Goal: Information Seeking & Learning: Learn about a topic

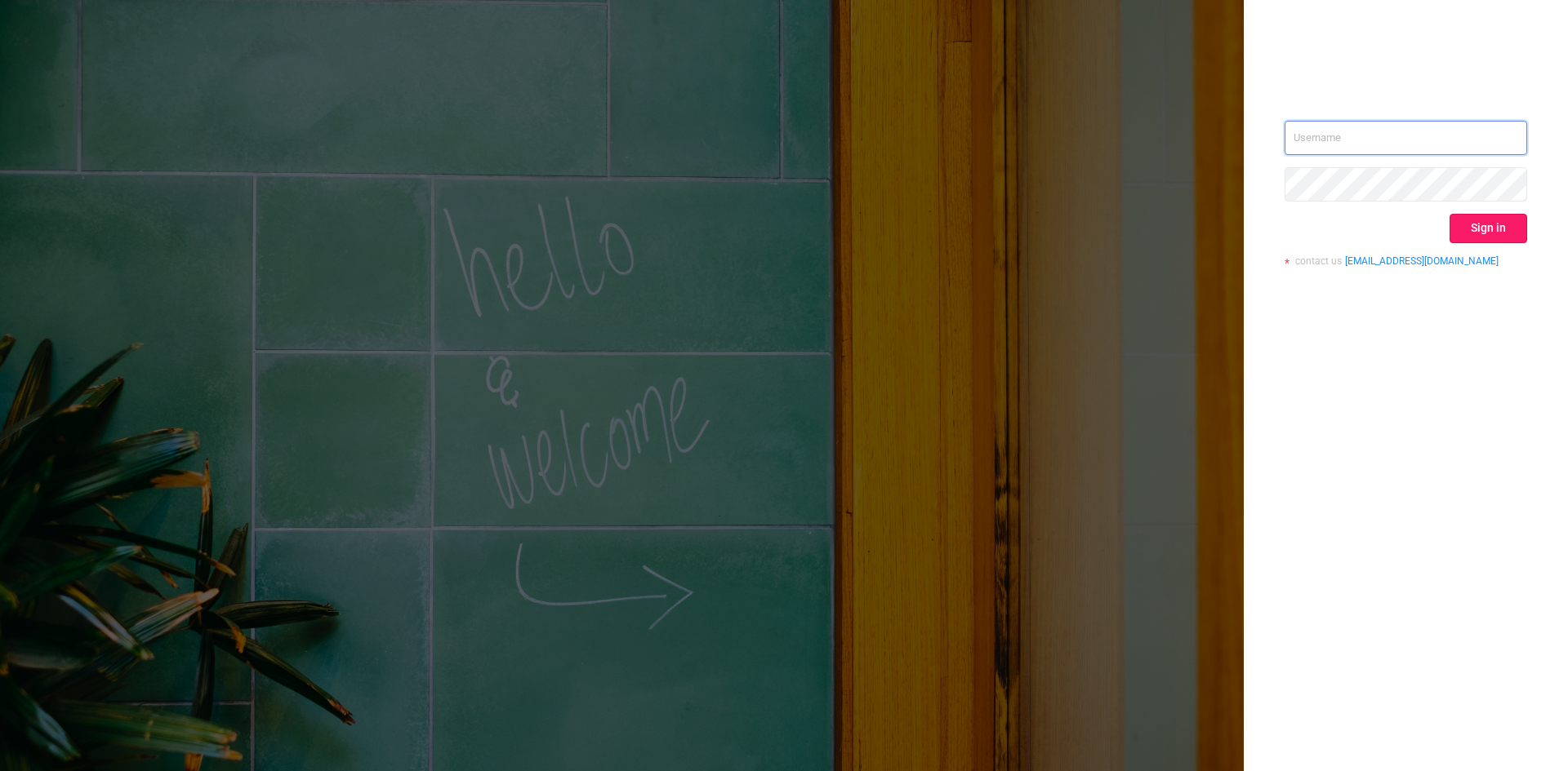
type input "[PERSON_NAME][EMAIL_ADDRESS][DOMAIN_NAME]"
click at [1475, 231] on button "Sign in" at bounding box center [1488, 228] width 78 height 29
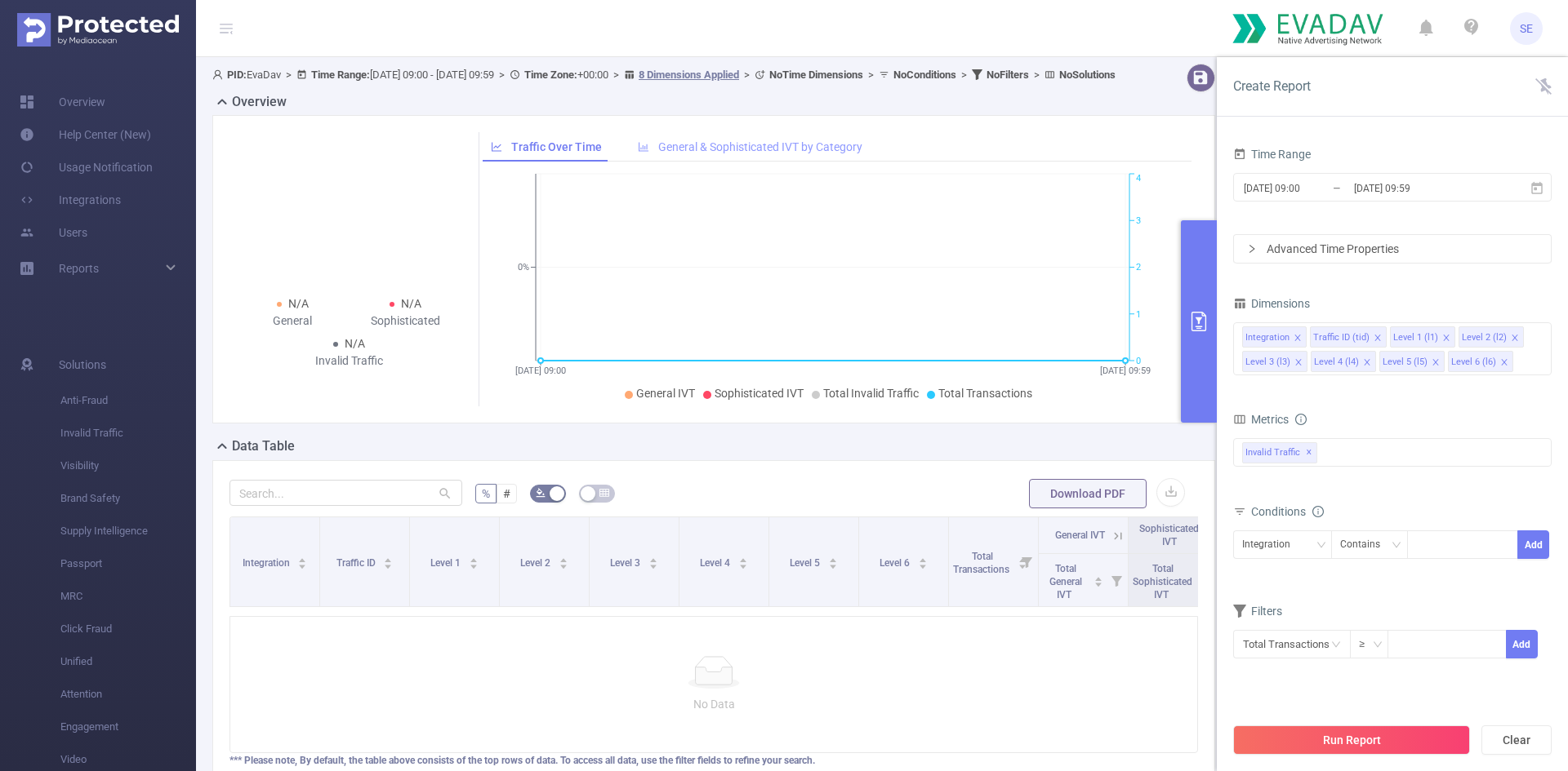
click at [682, 154] on span "General & Sophisticated IVT by Category" at bounding box center [761, 147] width 205 height 13
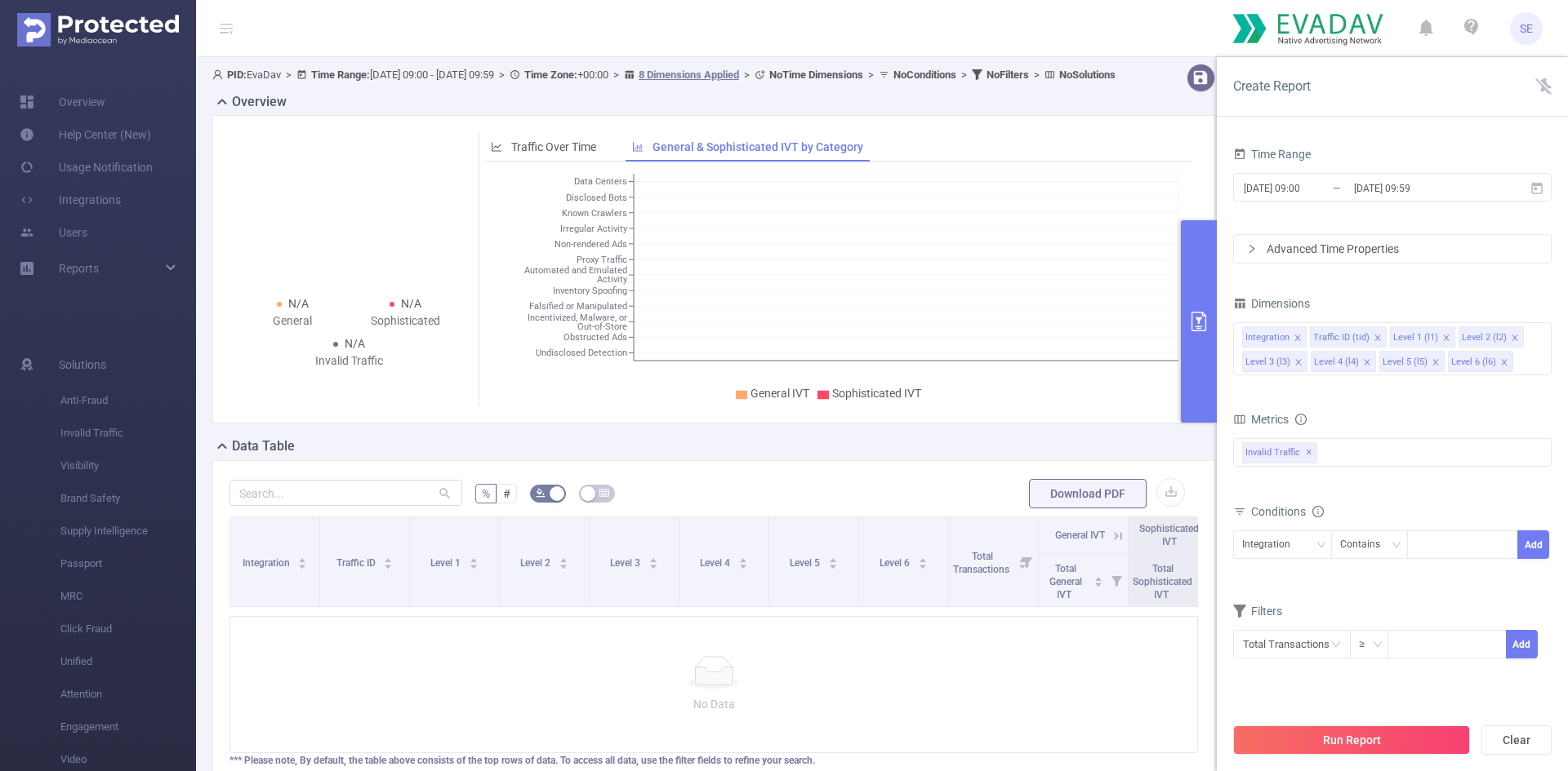
click at [611, 149] on div "Traffic Over Time General & Sophisticated IVT by Category" at bounding box center [686, 147] width 408 height 30
click at [559, 154] on span "Traffic Over Time" at bounding box center [554, 147] width 85 height 13
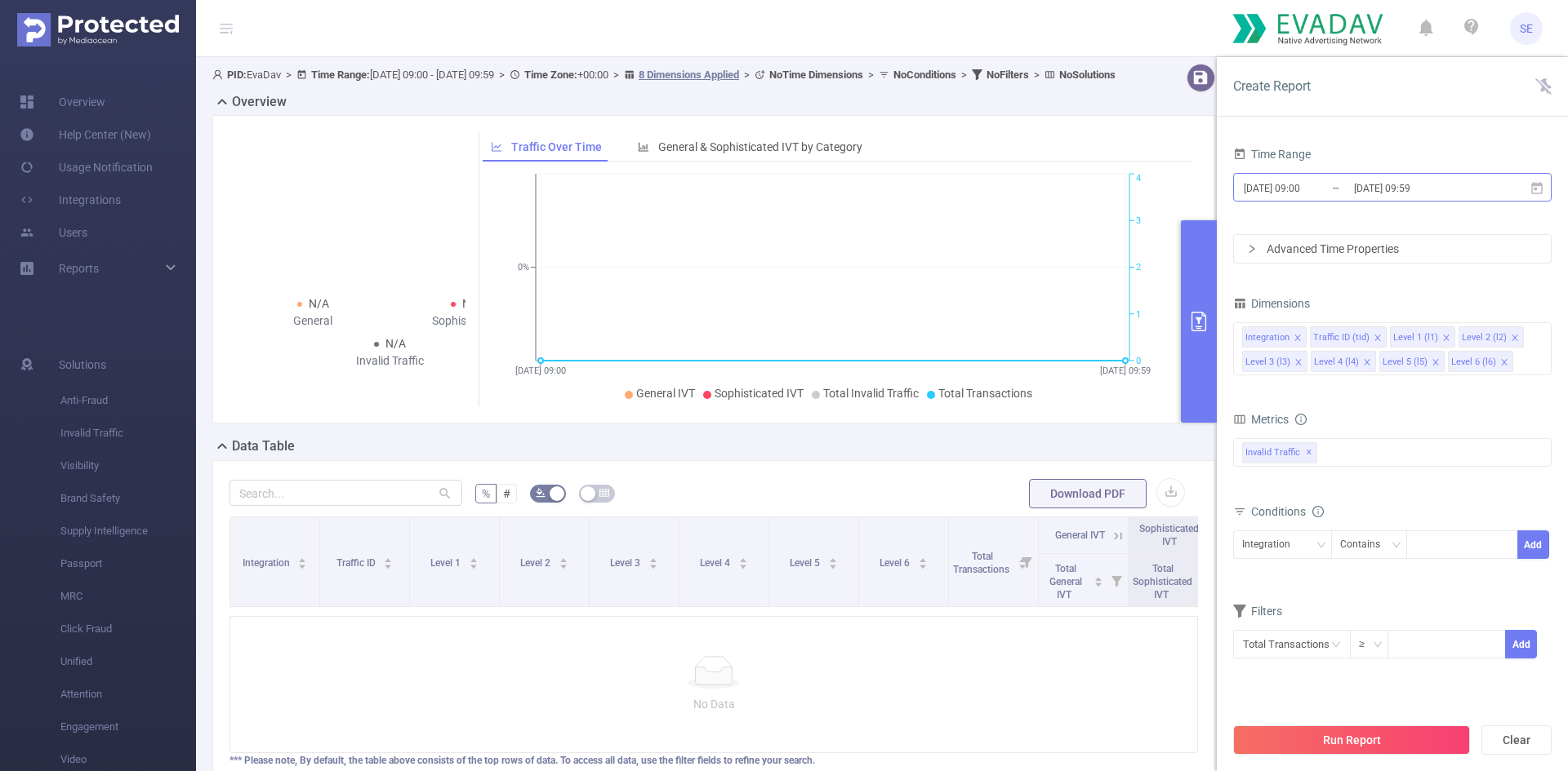
click at [1397, 198] on input "[DATE] 09:59" at bounding box center [1418, 188] width 132 height 22
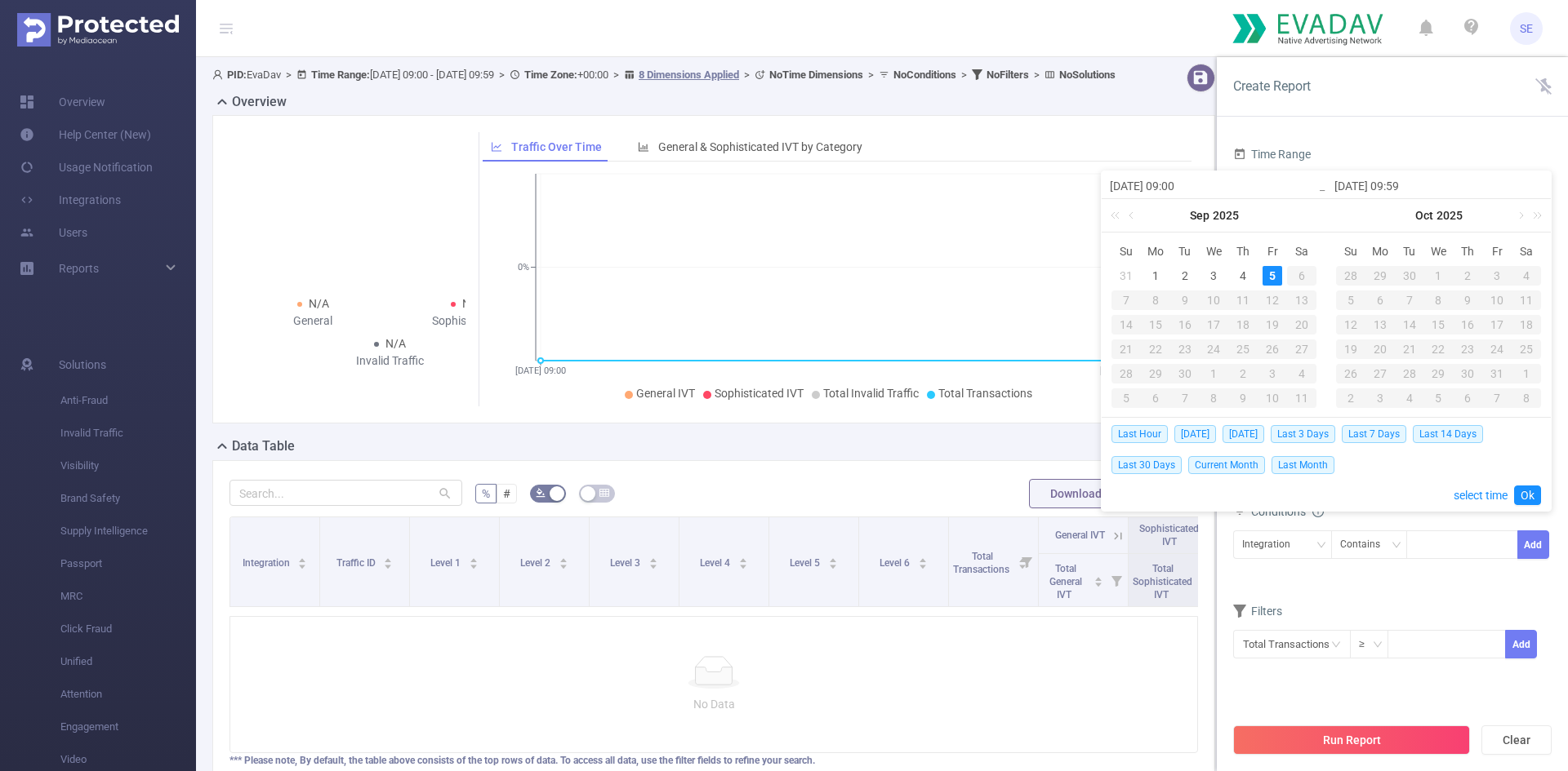
click at [1273, 275] on div "5" at bounding box center [1272, 276] width 20 height 20
click at [1149, 276] on div "1" at bounding box center [1155, 276] width 20 height 20
type input "[DATE] 09:00"
click at [1413, 745] on button "Run Report" at bounding box center [1351, 740] width 236 height 29
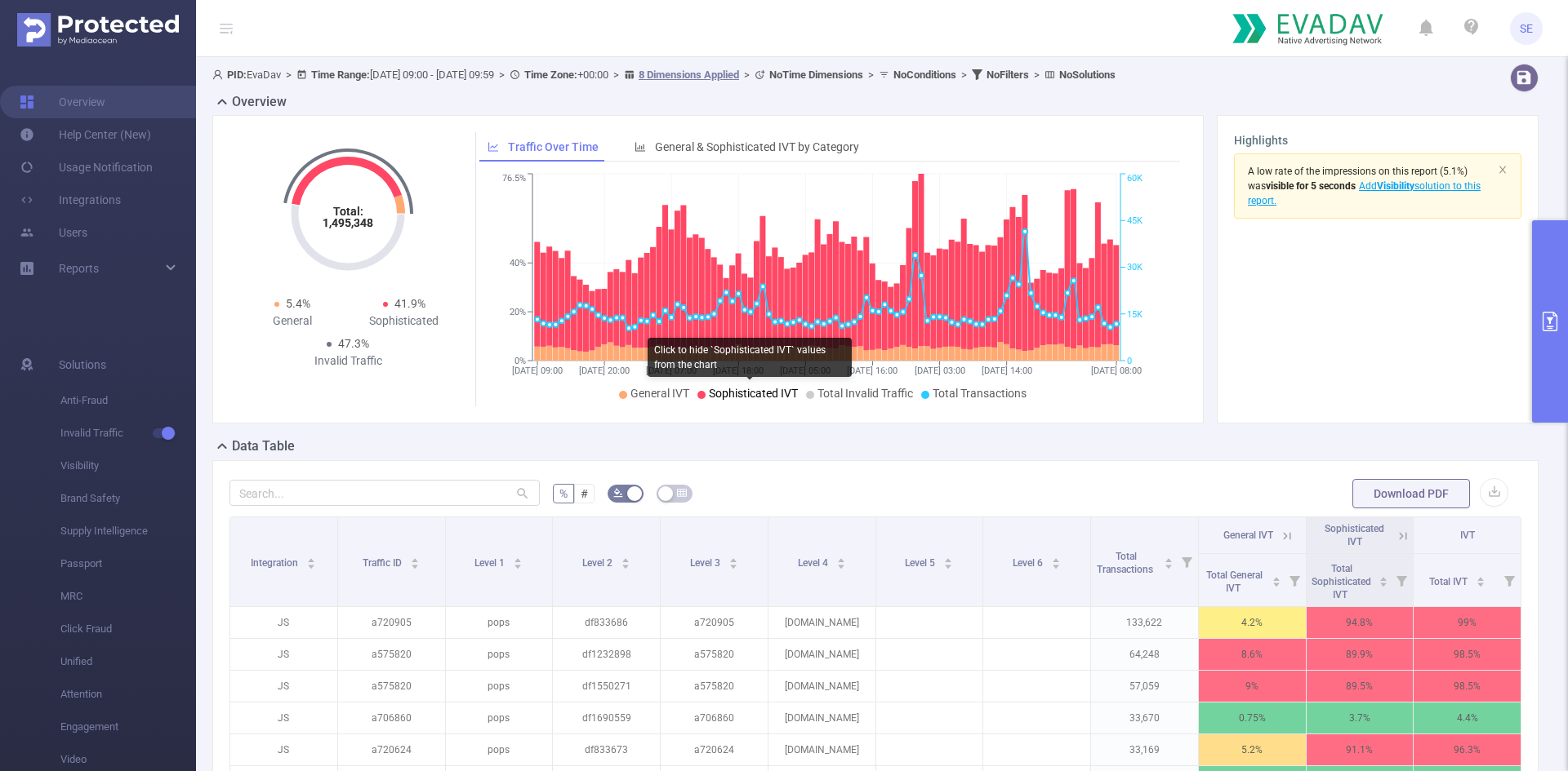
click at [743, 399] on span "Sophisticated IVT" at bounding box center [753, 394] width 89 height 13
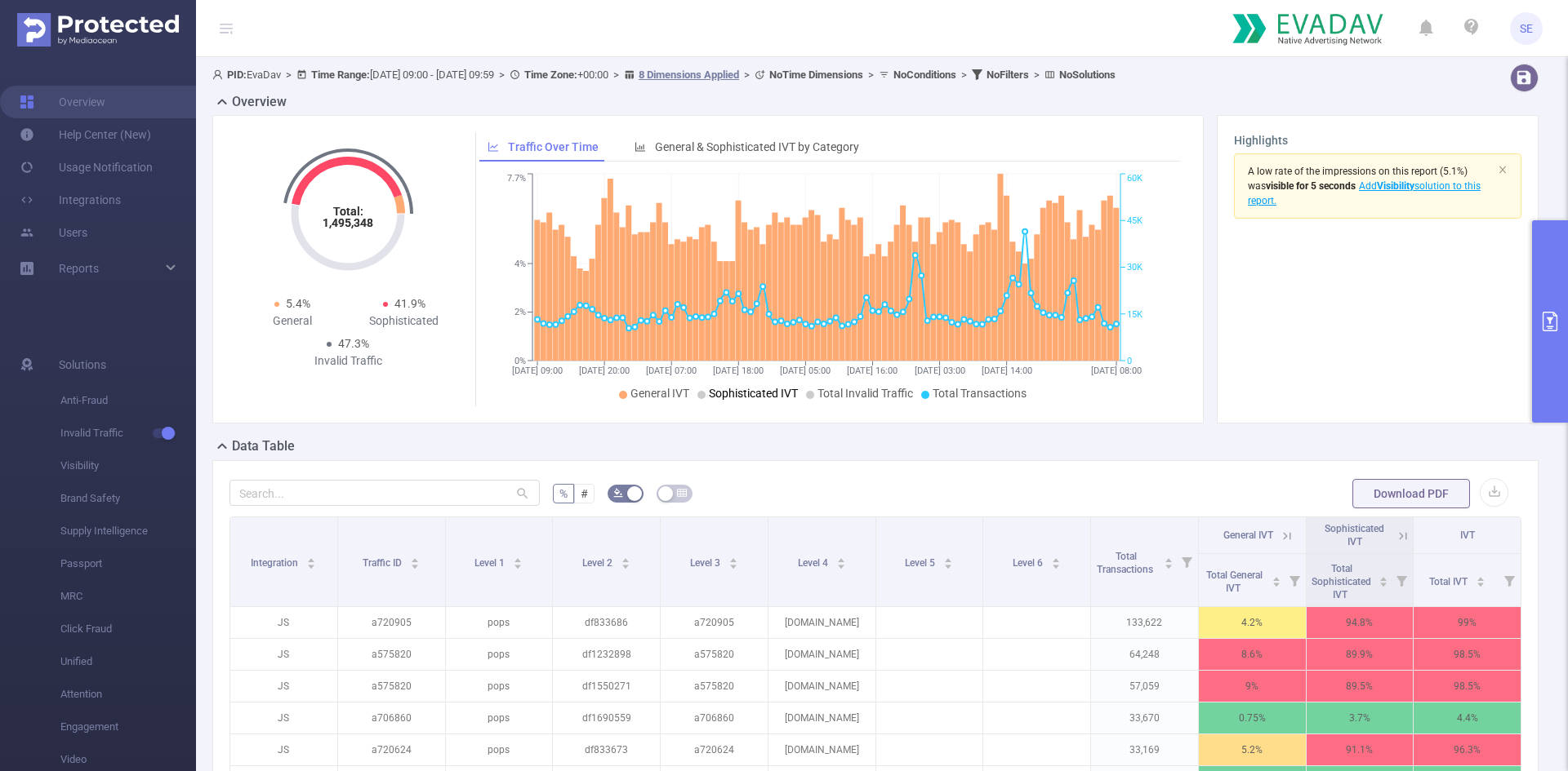
click at [740, 389] on span "Sophisticated IVT" at bounding box center [753, 394] width 89 height 13
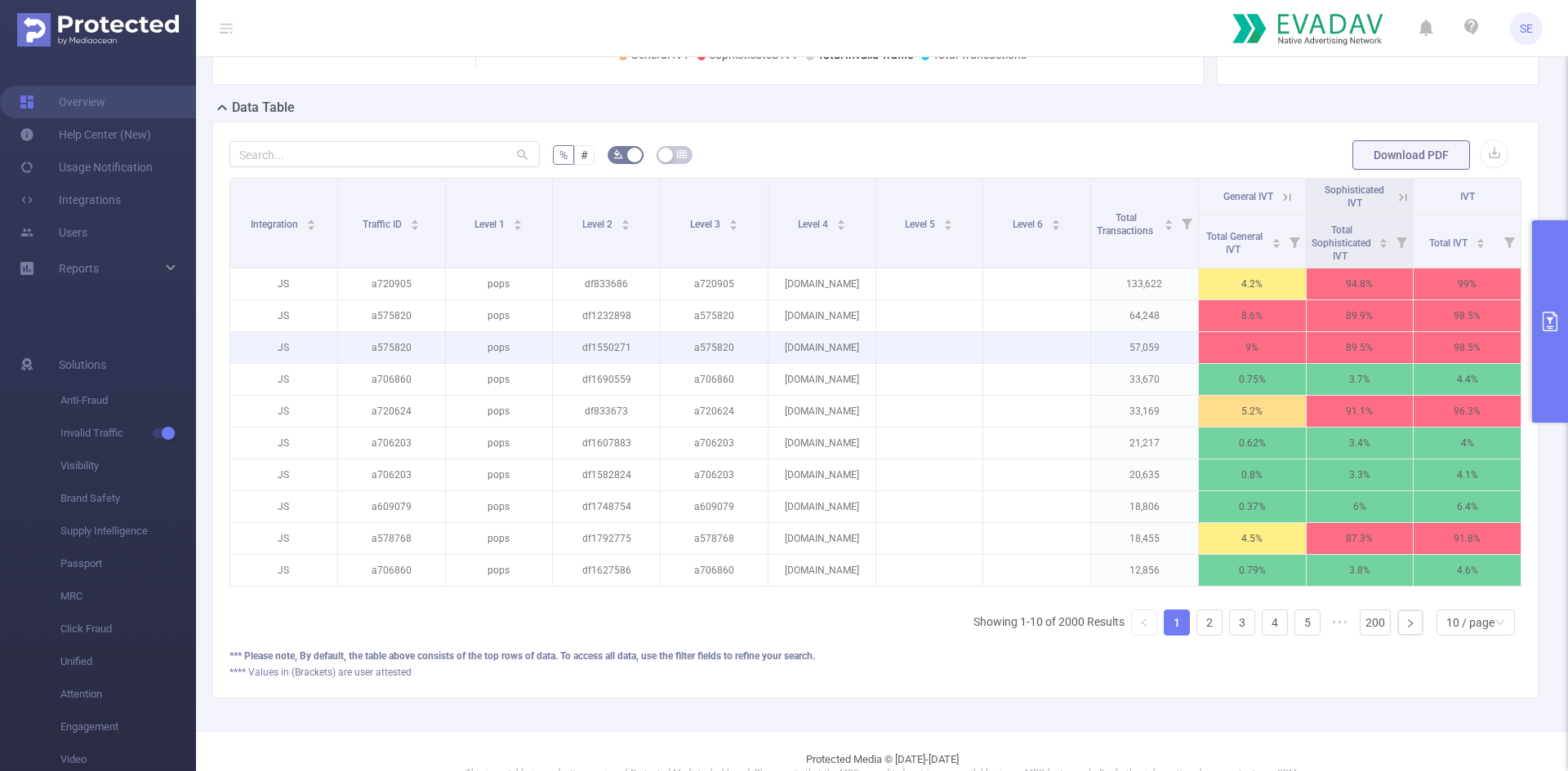
scroll to position [381, 0]
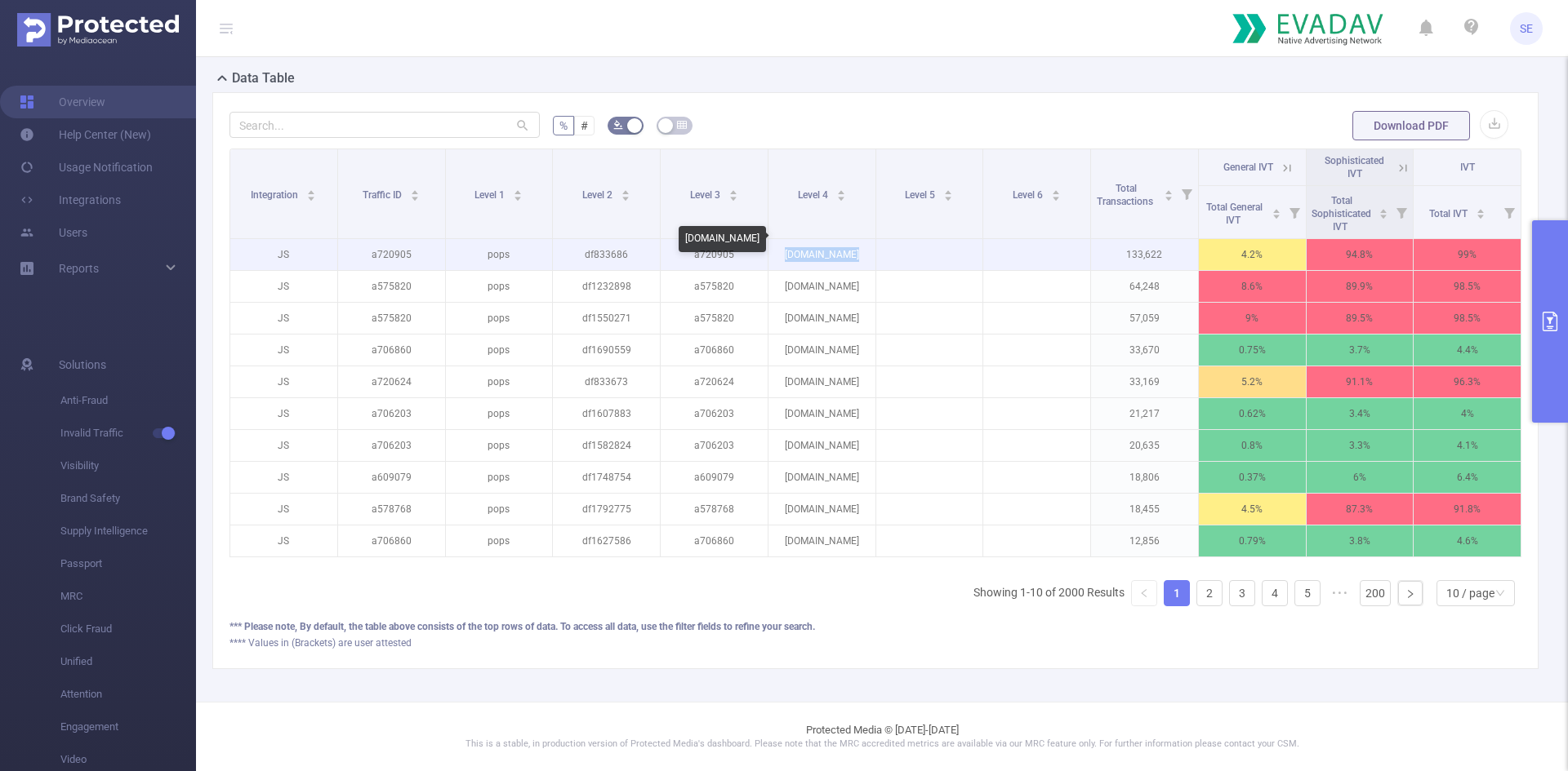
drag, startPoint x: 863, startPoint y: 245, endPoint x: 776, endPoint y: 242, distance: 87.1
click at [776, 242] on p "[DOMAIN_NAME]" at bounding box center [822, 254] width 107 height 31
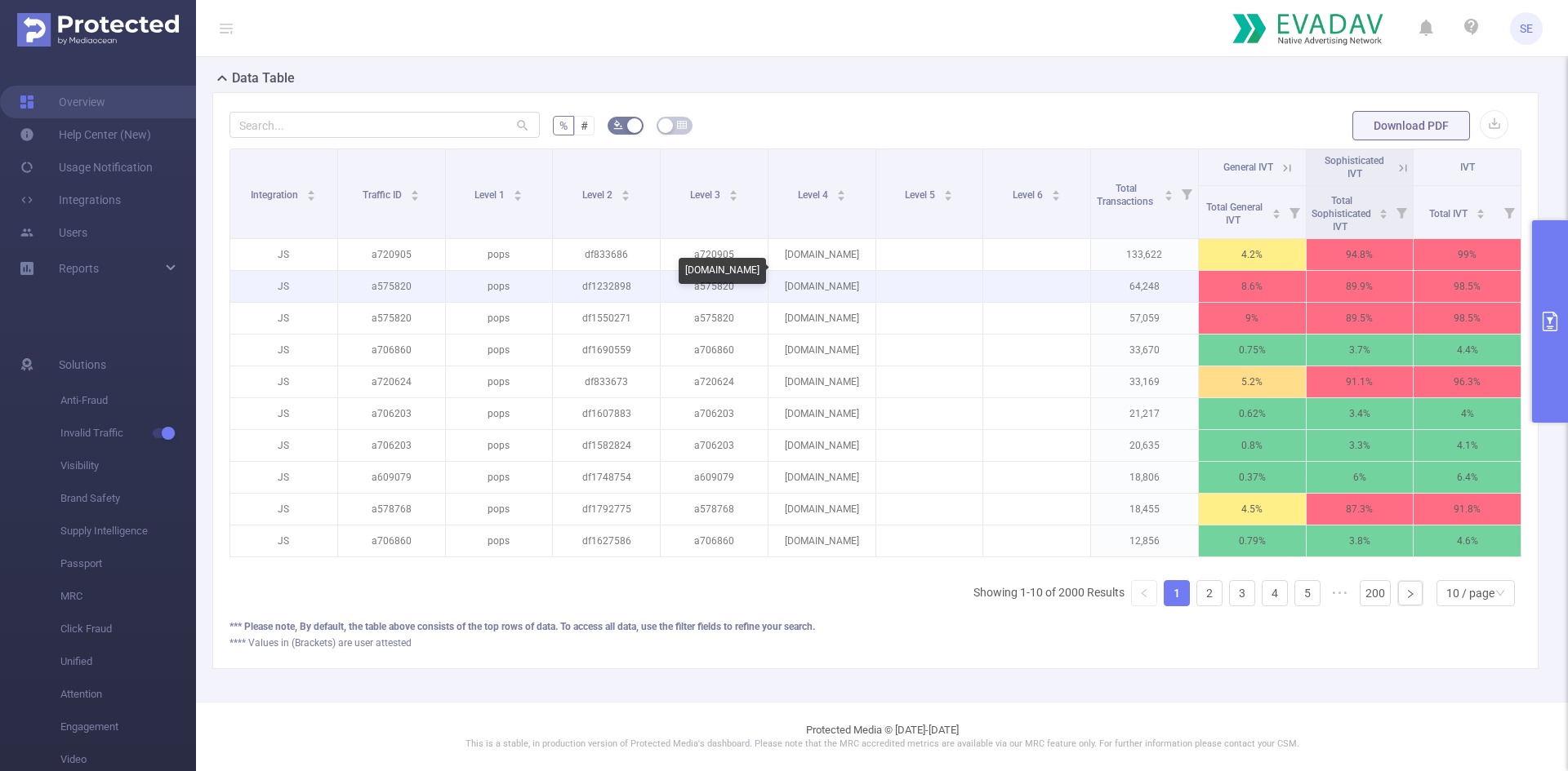
click at [800, 280] on p "[DOMAIN_NAME]" at bounding box center [822, 286] width 107 height 31
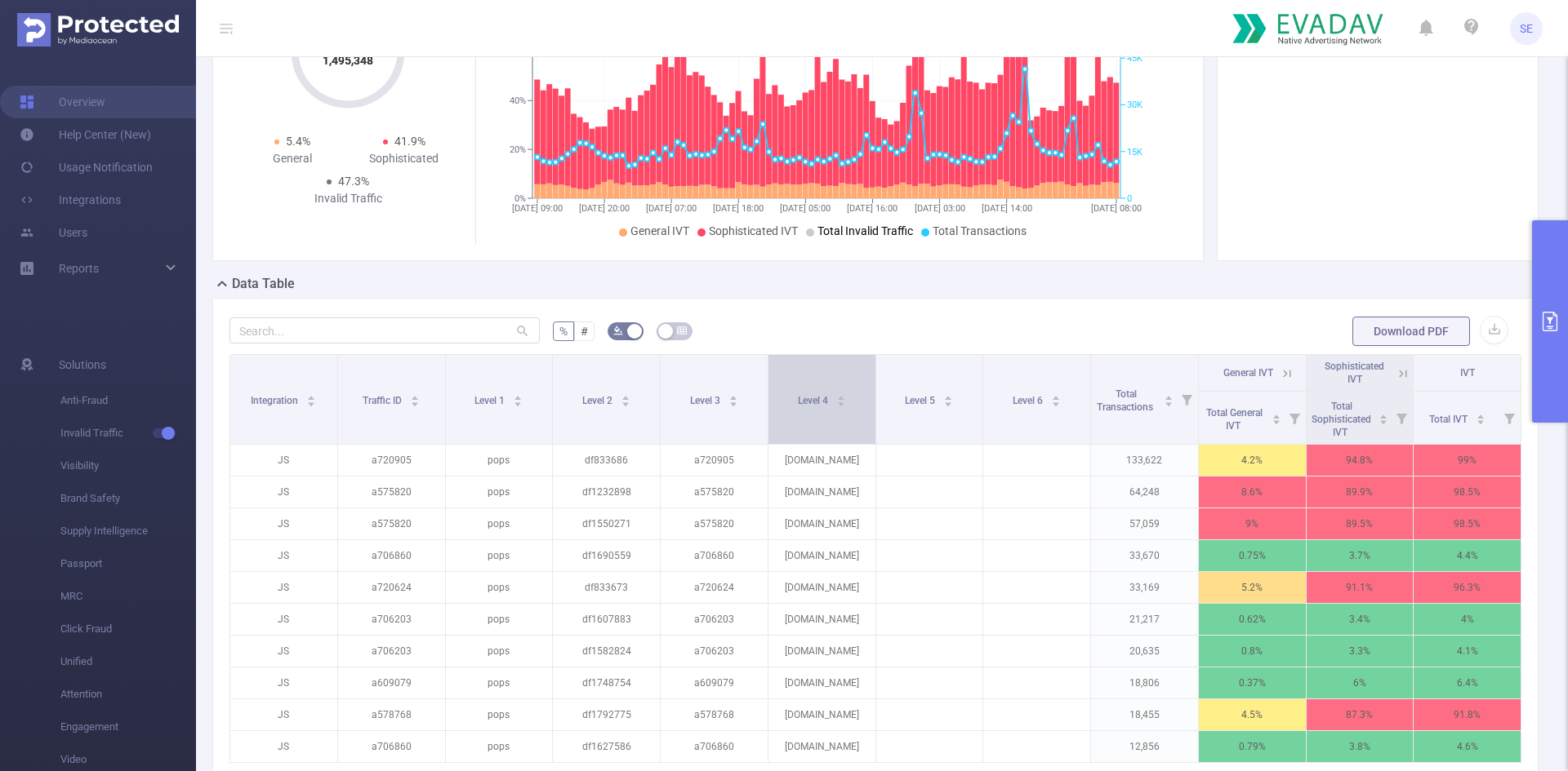
scroll to position [0, 0]
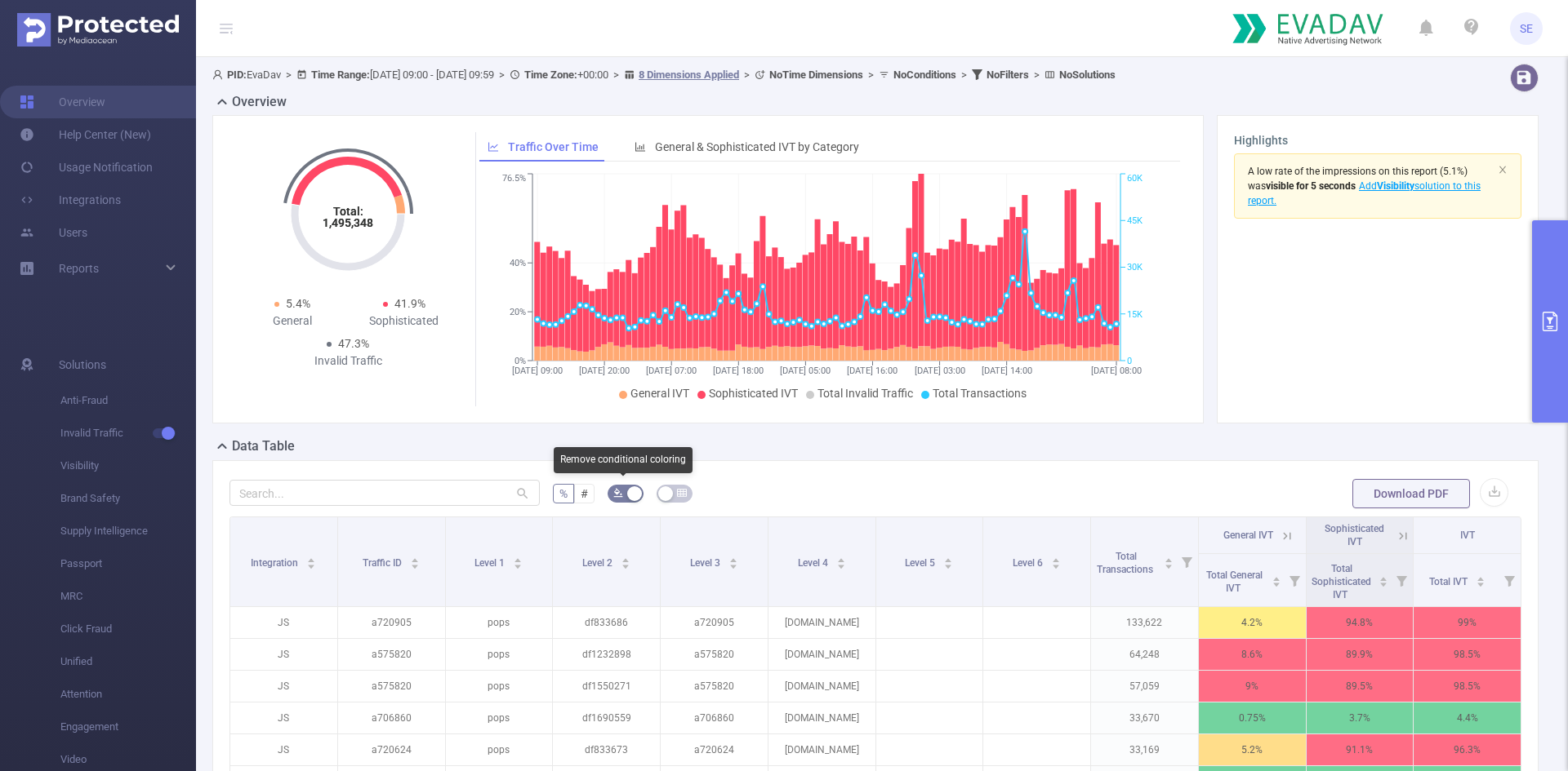
click at [614, 494] on icon "icon: bg-colors" at bounding box center [618, 493] width 9 height 9
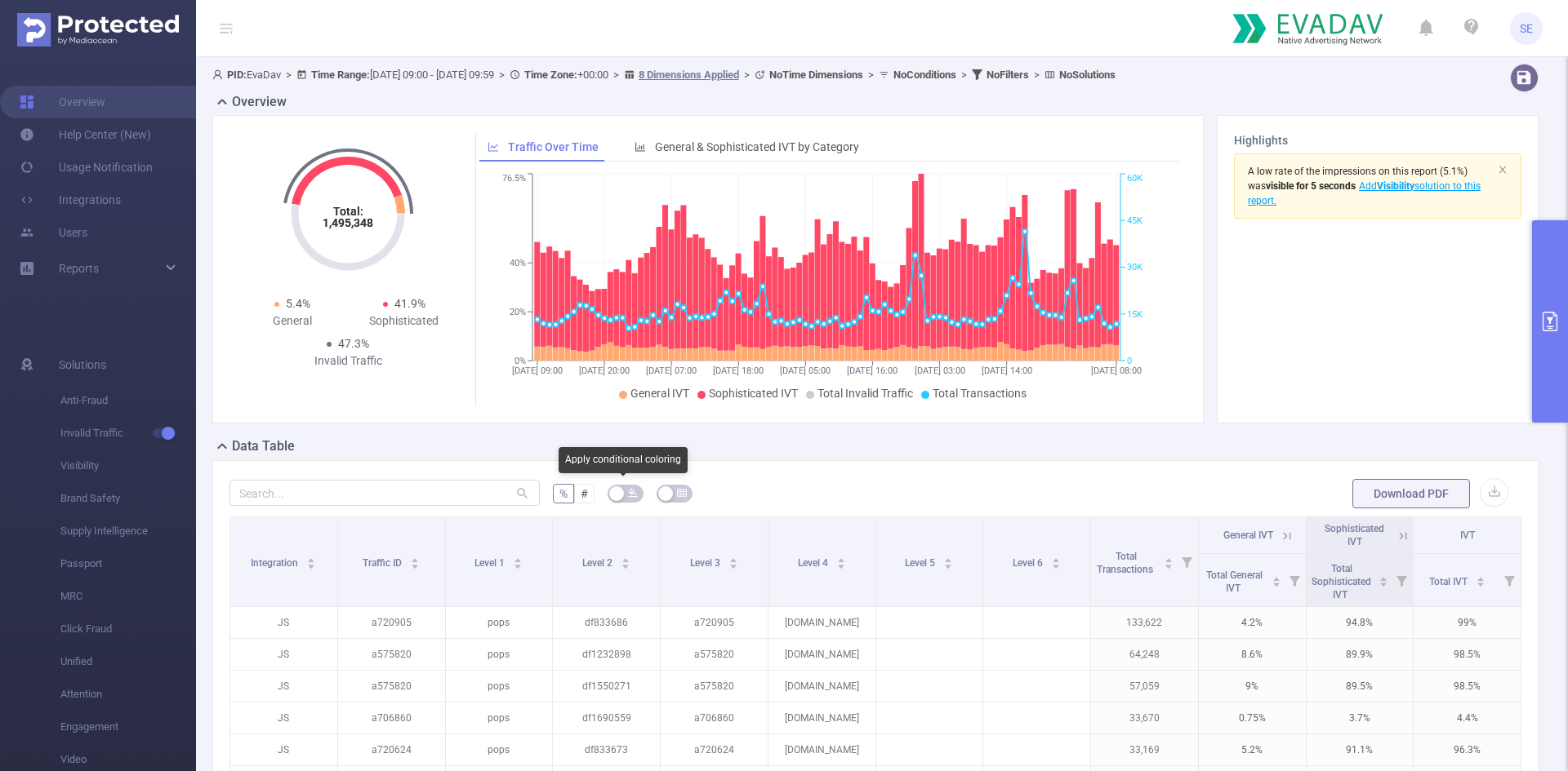
click at [614, 494] on button "button" at bounding box center [626, 493] width 36 height 18
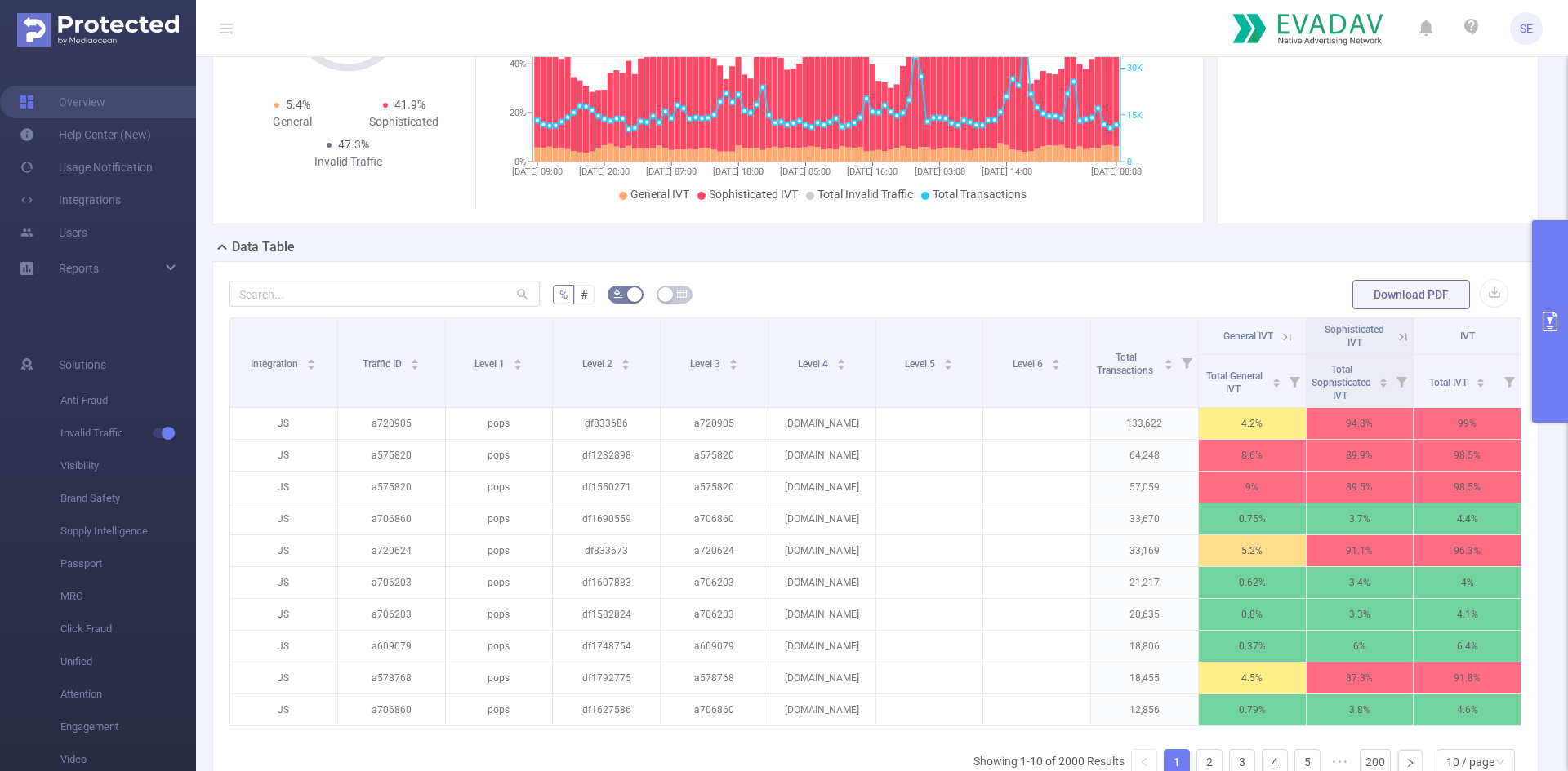
scroll to position [245, 0]
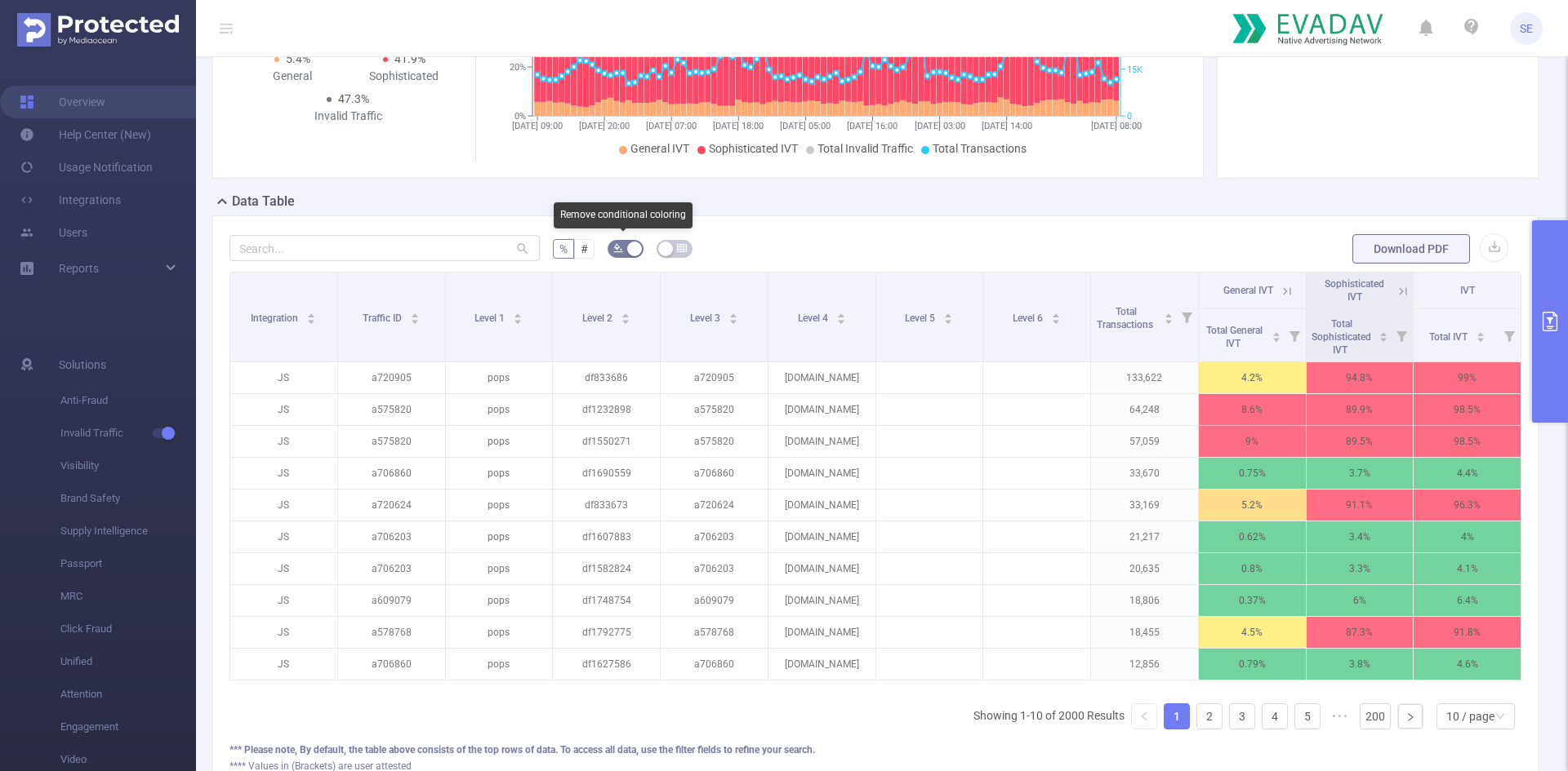
click at [620, 252] on button "button" at bounding box center [626, 249] width 36 height 18
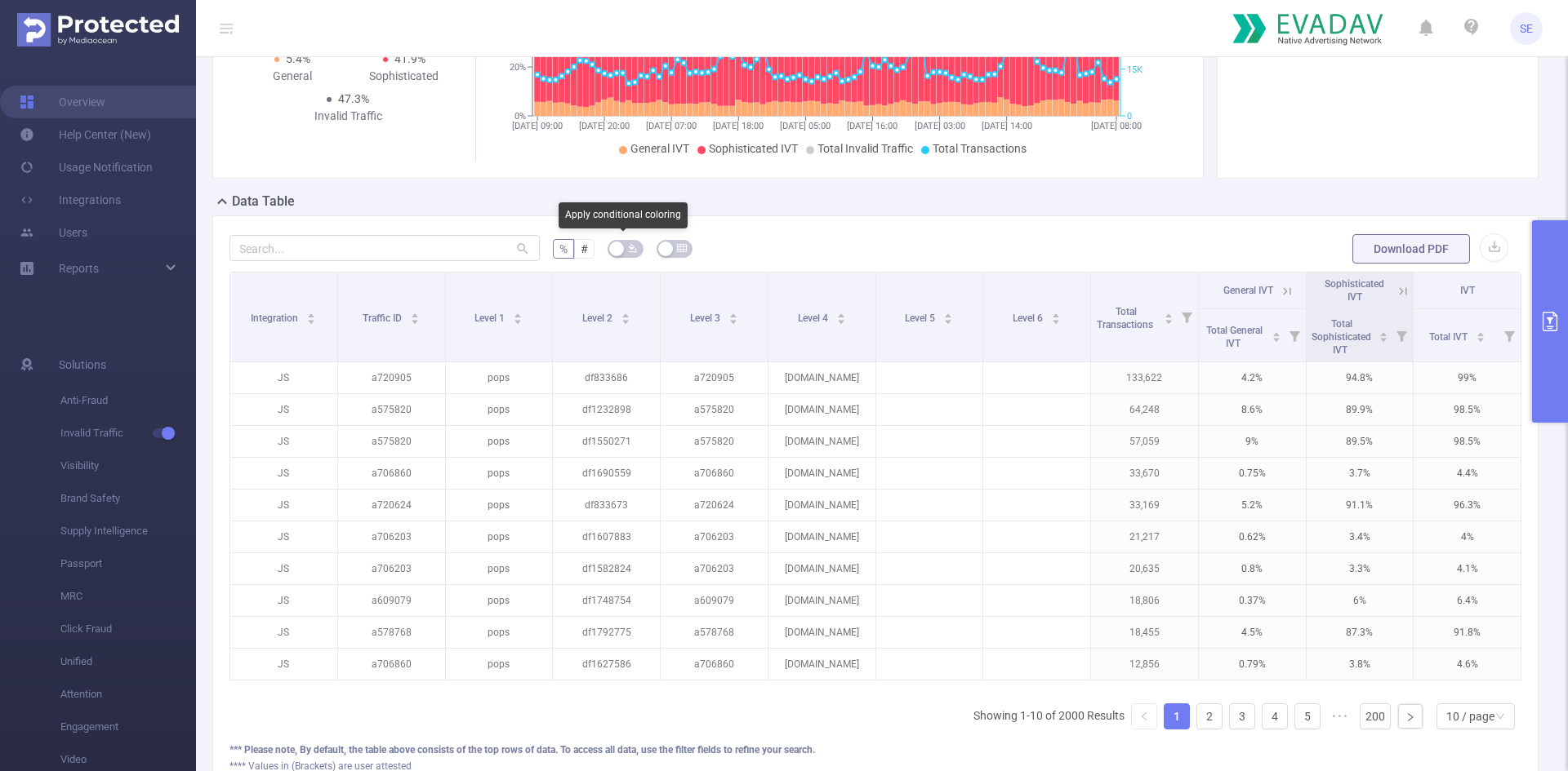
click at [620, 252] on button "button" at bounding box center [626, 249] width 36 height 18
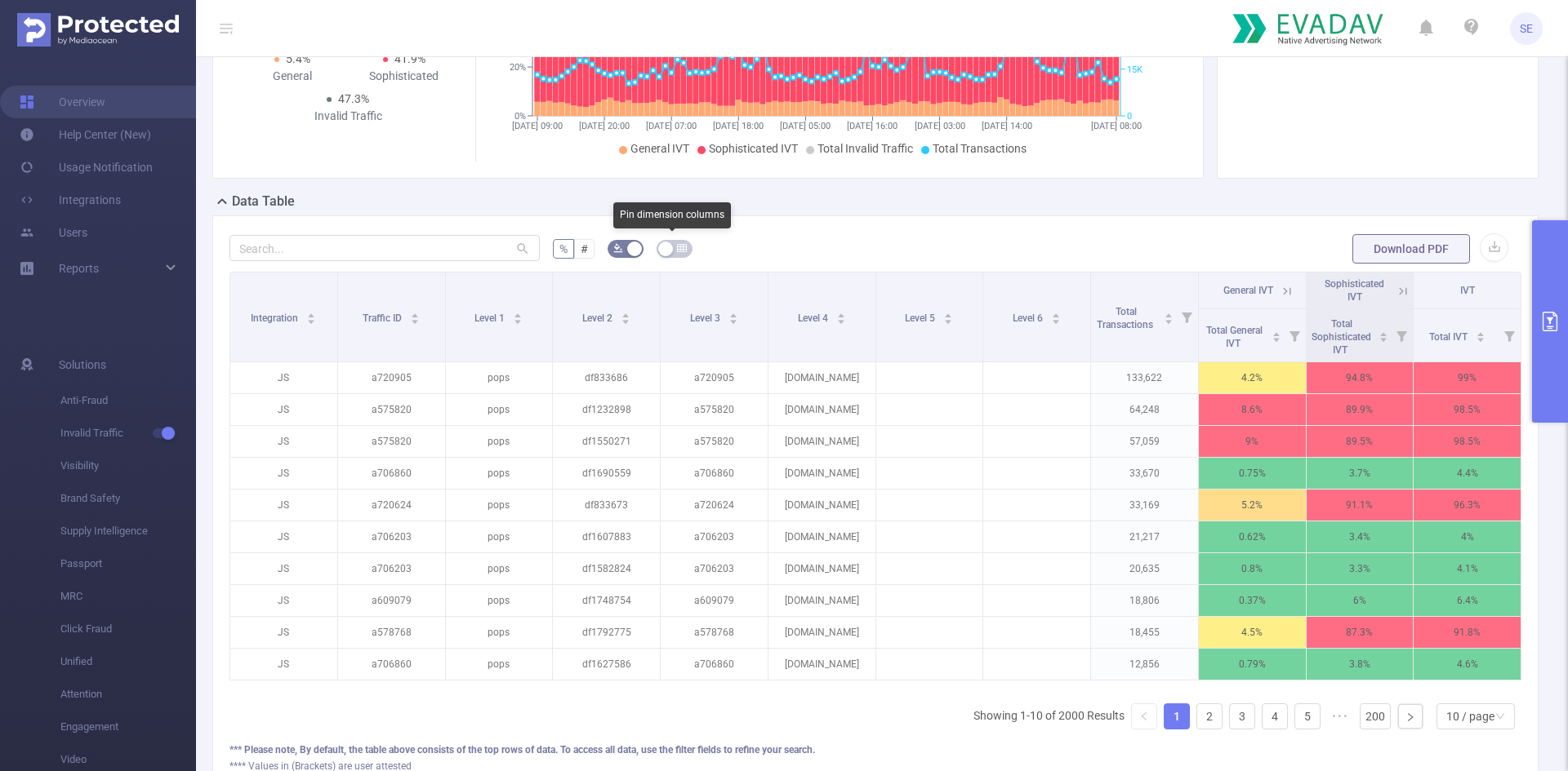
click at [666, 251] on button "button" at bounding box center [675, 249] width 36 height 18
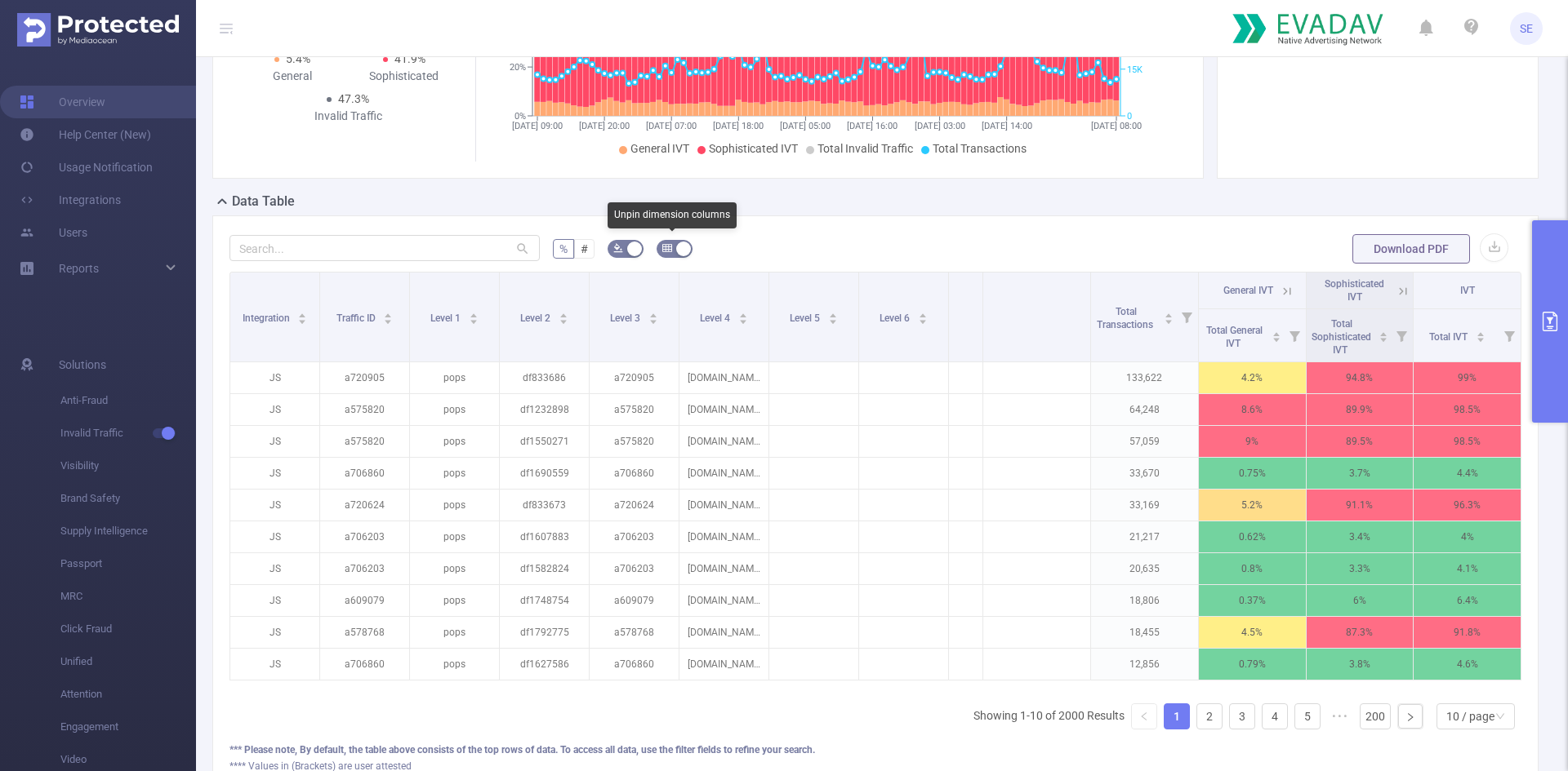
click at [666, 251] on icon "icon: table" at bounding box center [667, 249] width 9 height 8
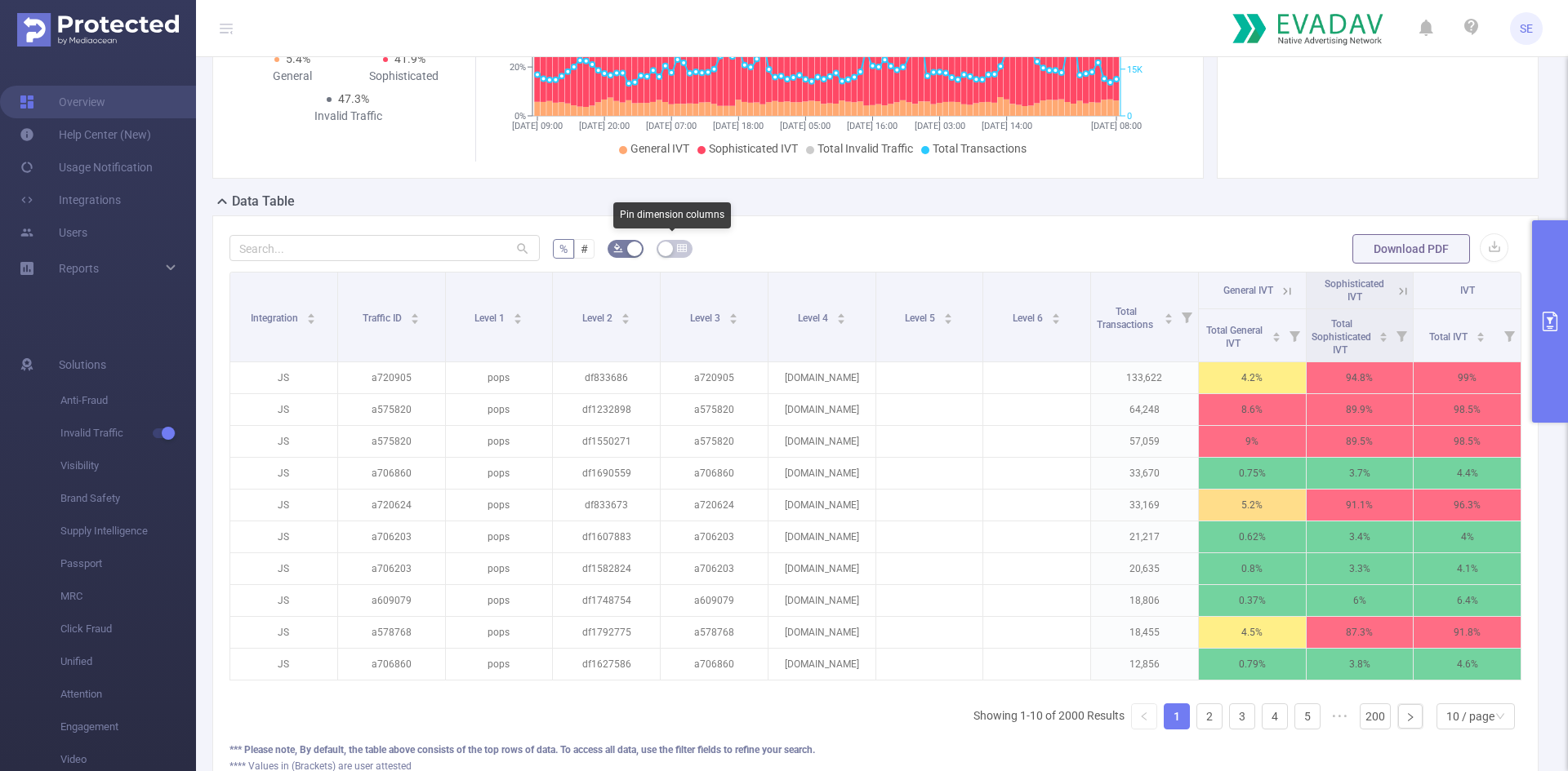
click at [666, 251] on button "button" at bounding box center [675, 249] width 36 height 18
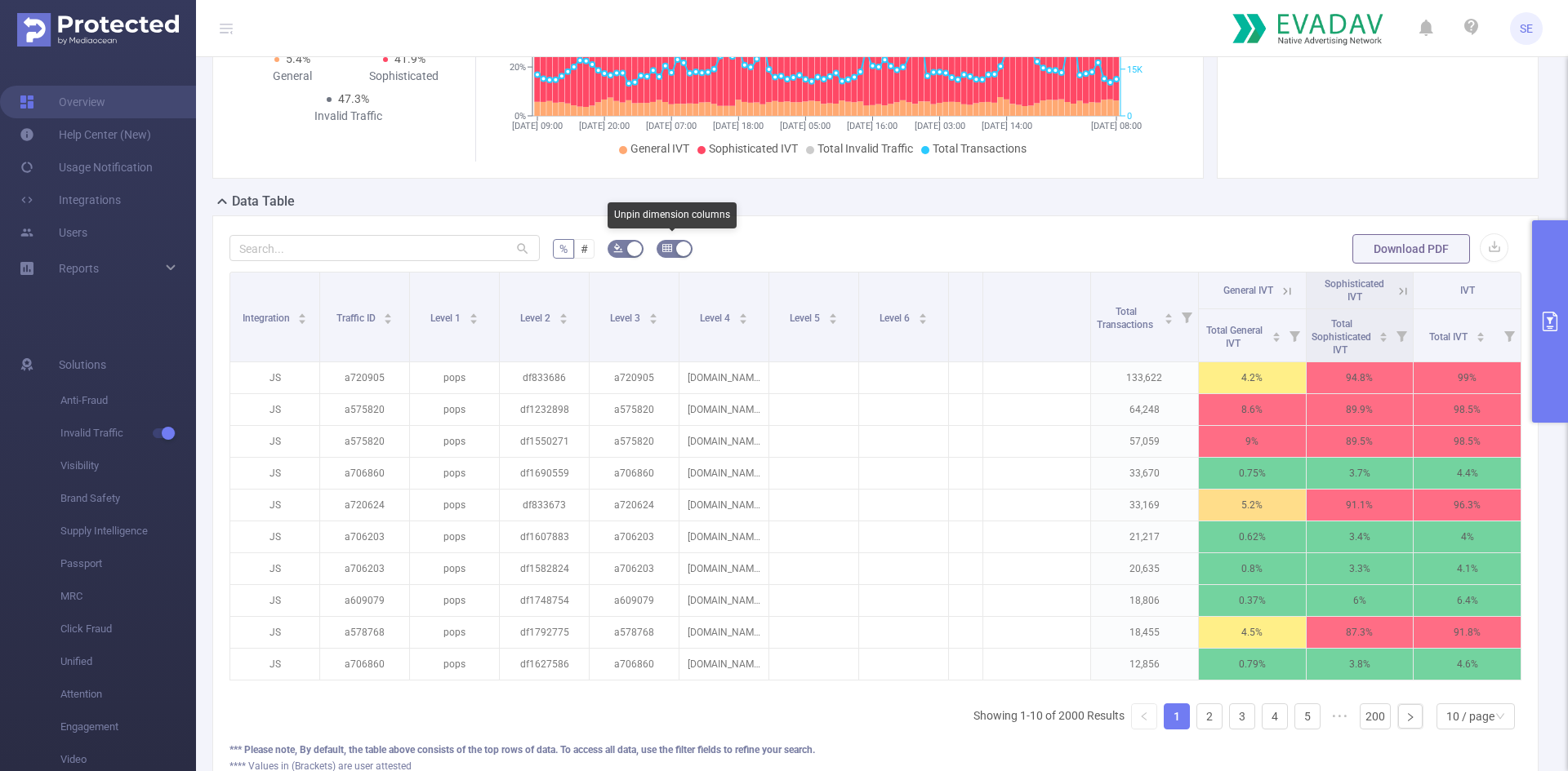
click at [666, 251] on icon "icon: table" at bounding box center [667, 249] width 9 height 8
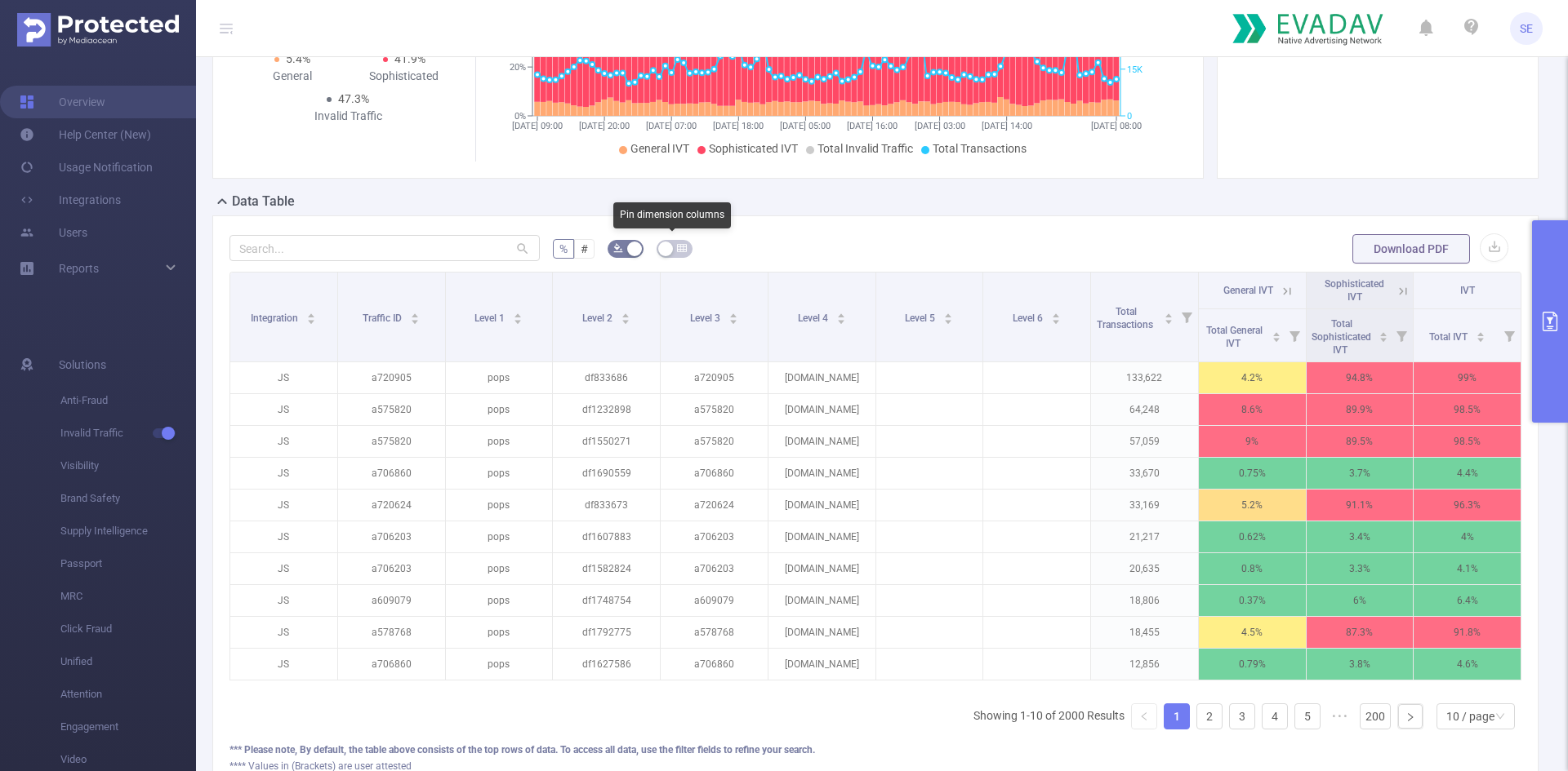
click at [666, 251] on button "button" at bounding box center [675, 249] width 36 height 18
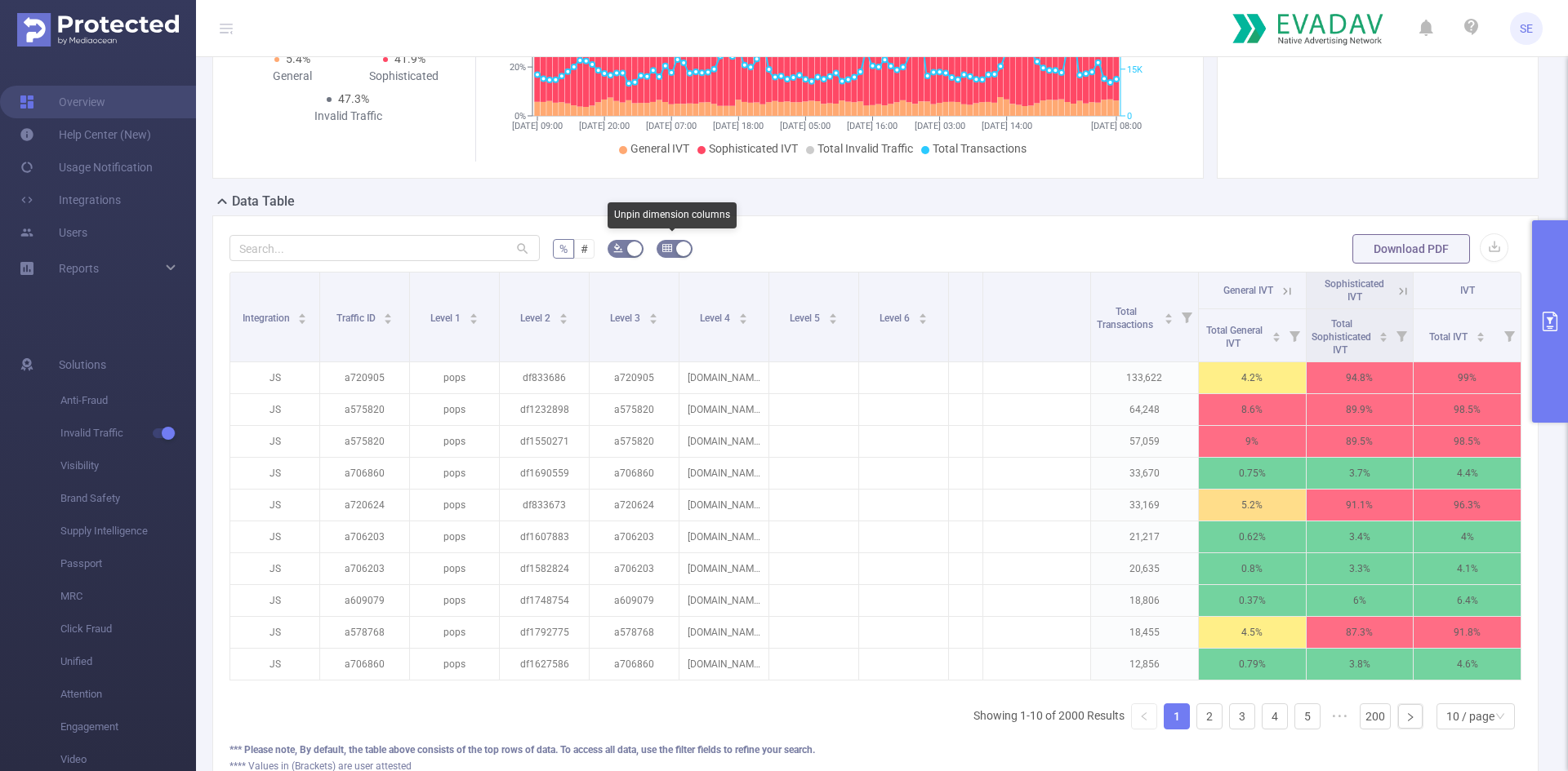
click at [666, 251] on icon "icon: table" at bounding box center [667, 249] width 9 height 8
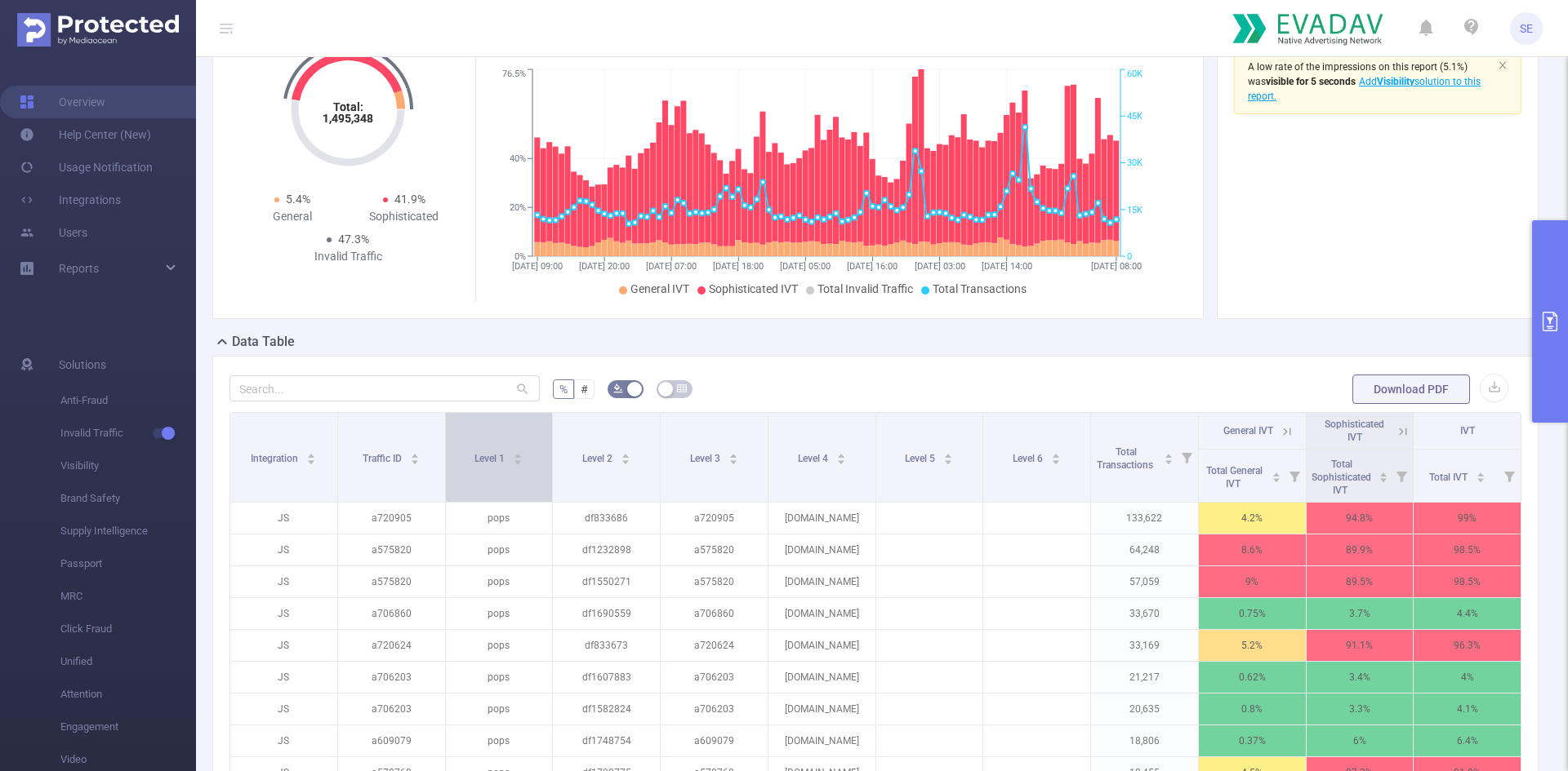
scroll to position [0, 0]
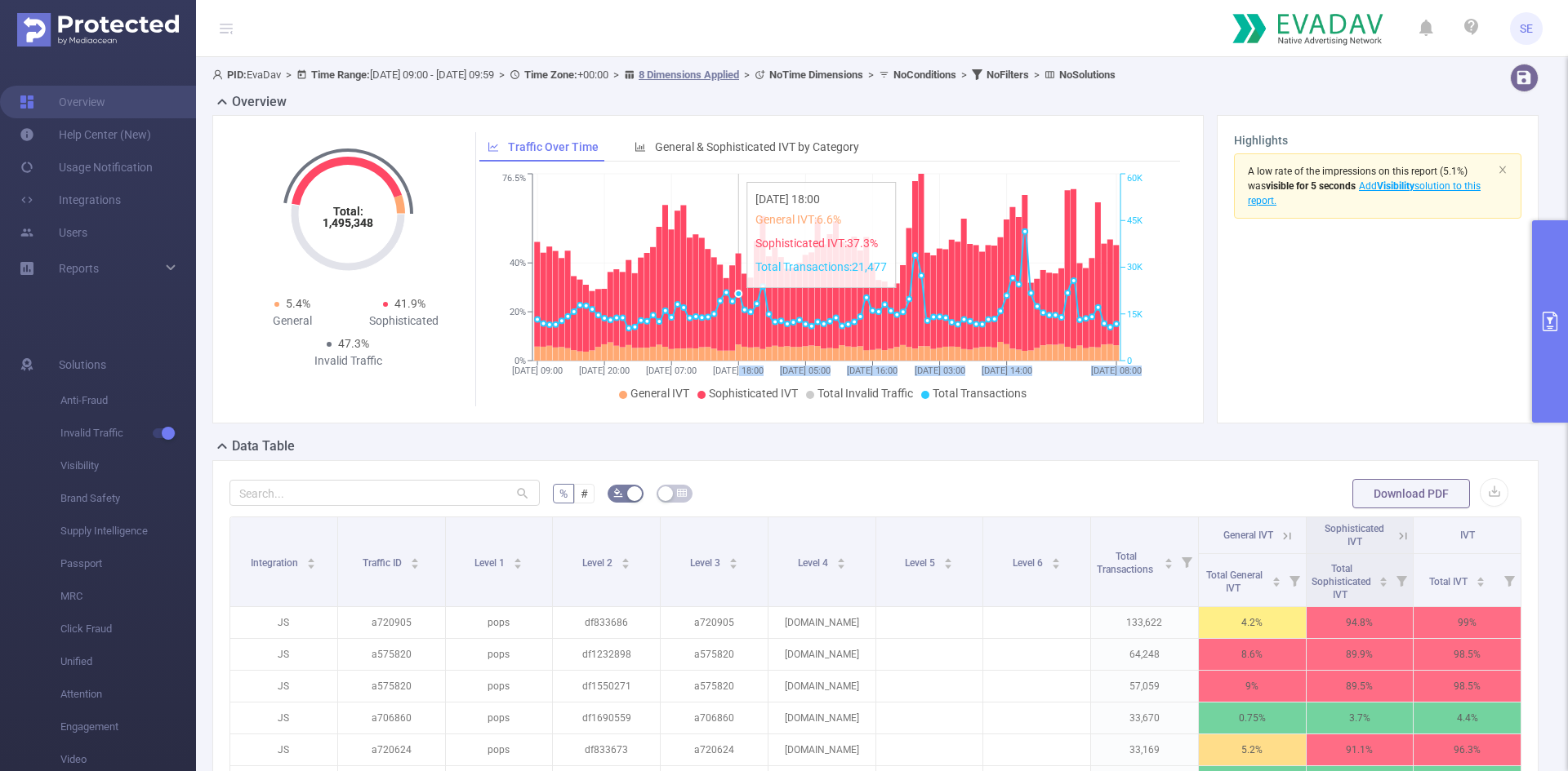
click at [739, 174] on icon "[DATE] 09:00 [DATE] 20:00 [DATE] 07:00 [DATE] 18:00 [DATE] 05:00 [DATE] 16:00 […" at bounding box center [827, 288] width 694 height 236
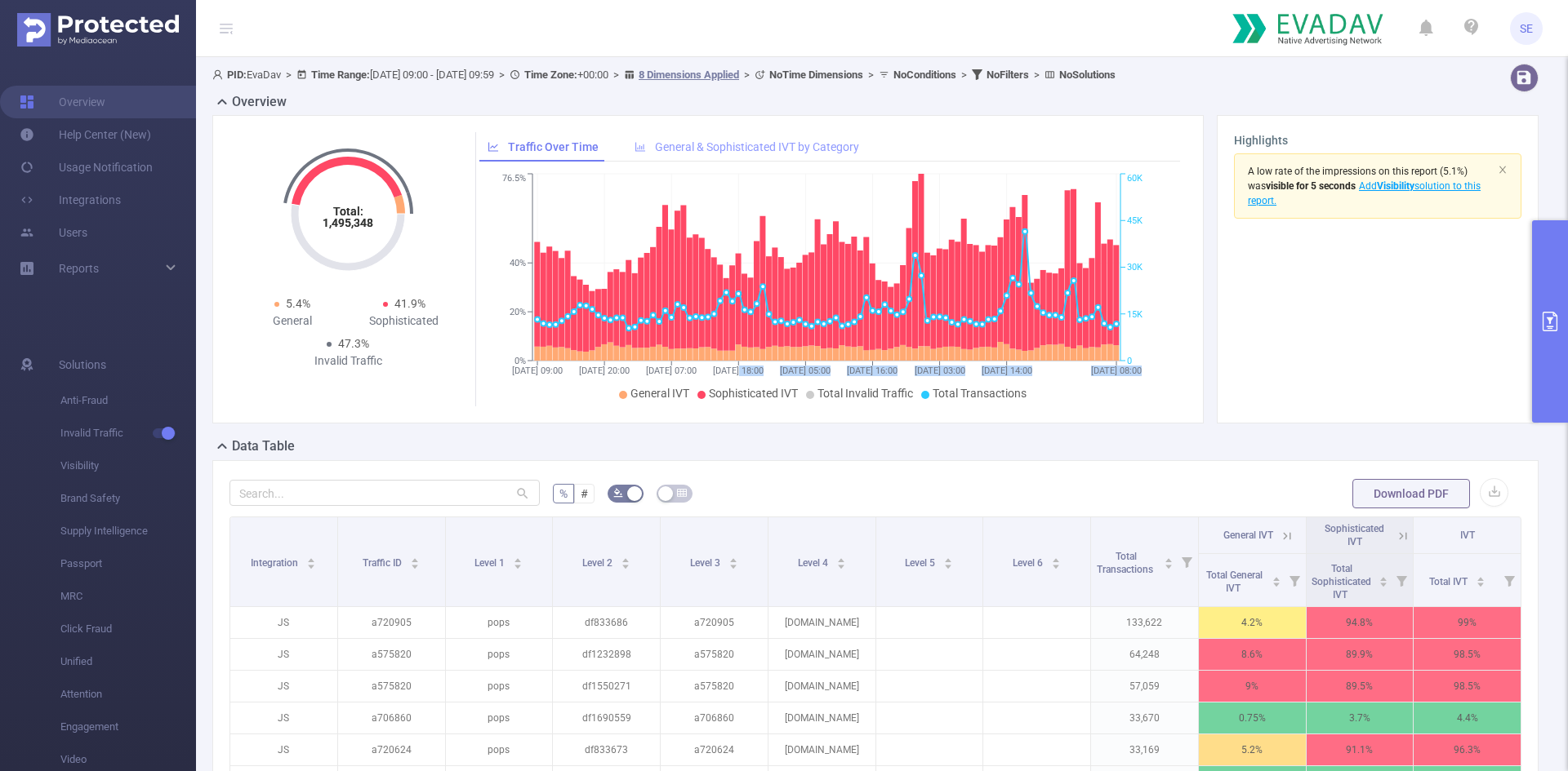
click at [703, 154] on span "General & Sophisticated IVT by Category" at bounding box center [757, 147] width 205 height 13
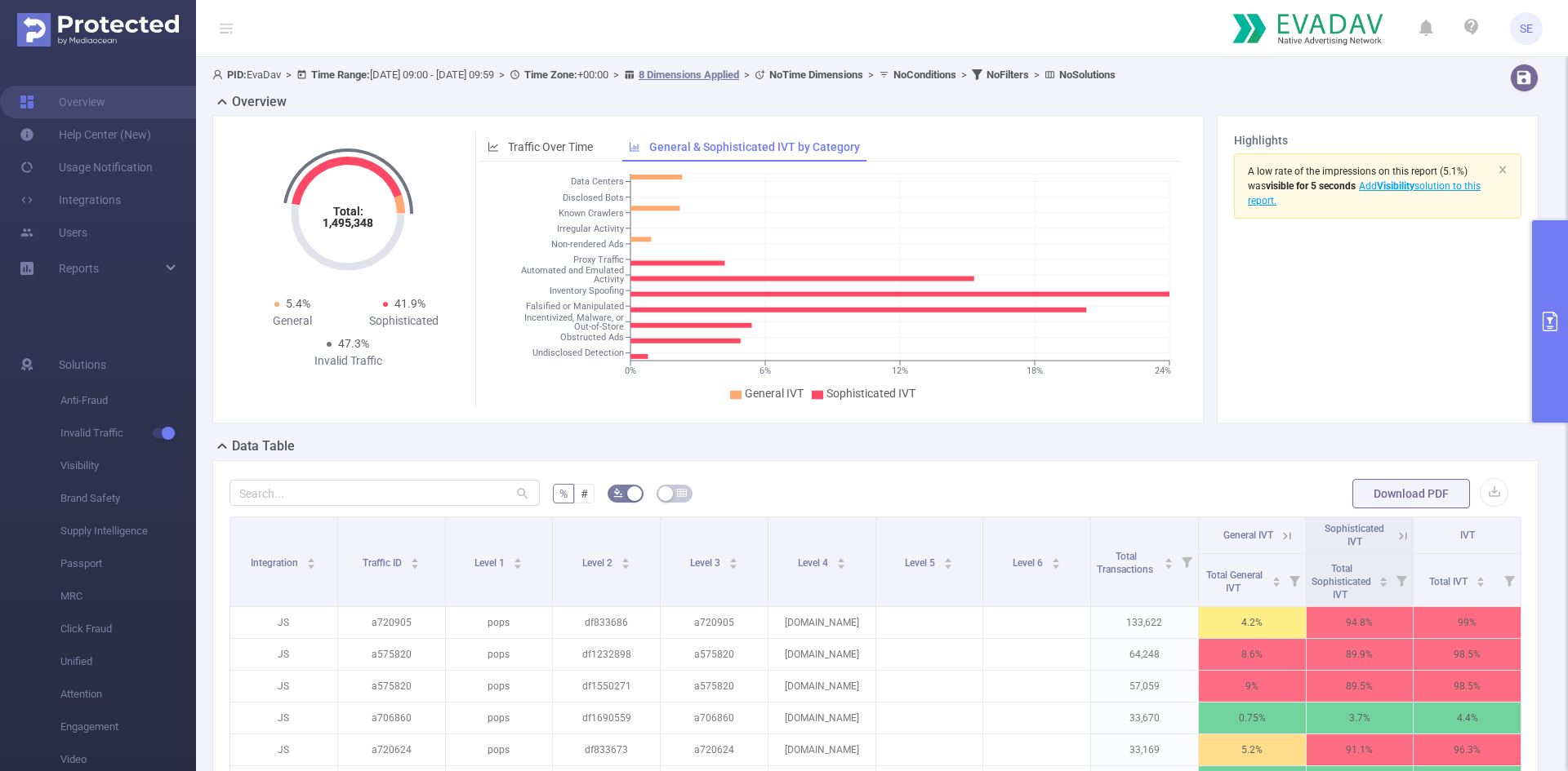
click at [605, 292] on tspan "Inventory Spoofing" at bounding box center [586, 291] width 74 height 10
drag, startPoint x: 605, startPoint y: 292, endPoint x: 575, endPoint y: 292, distance: 30.0
click at [575, 292] on tspan "Inventory Spoofing" at bounding box center [586, 291] width 74 height 10
drag, startPoint x: 575, startPoint y: 292, endPoint x: 600, endPoint y: 293, distance: 25.0
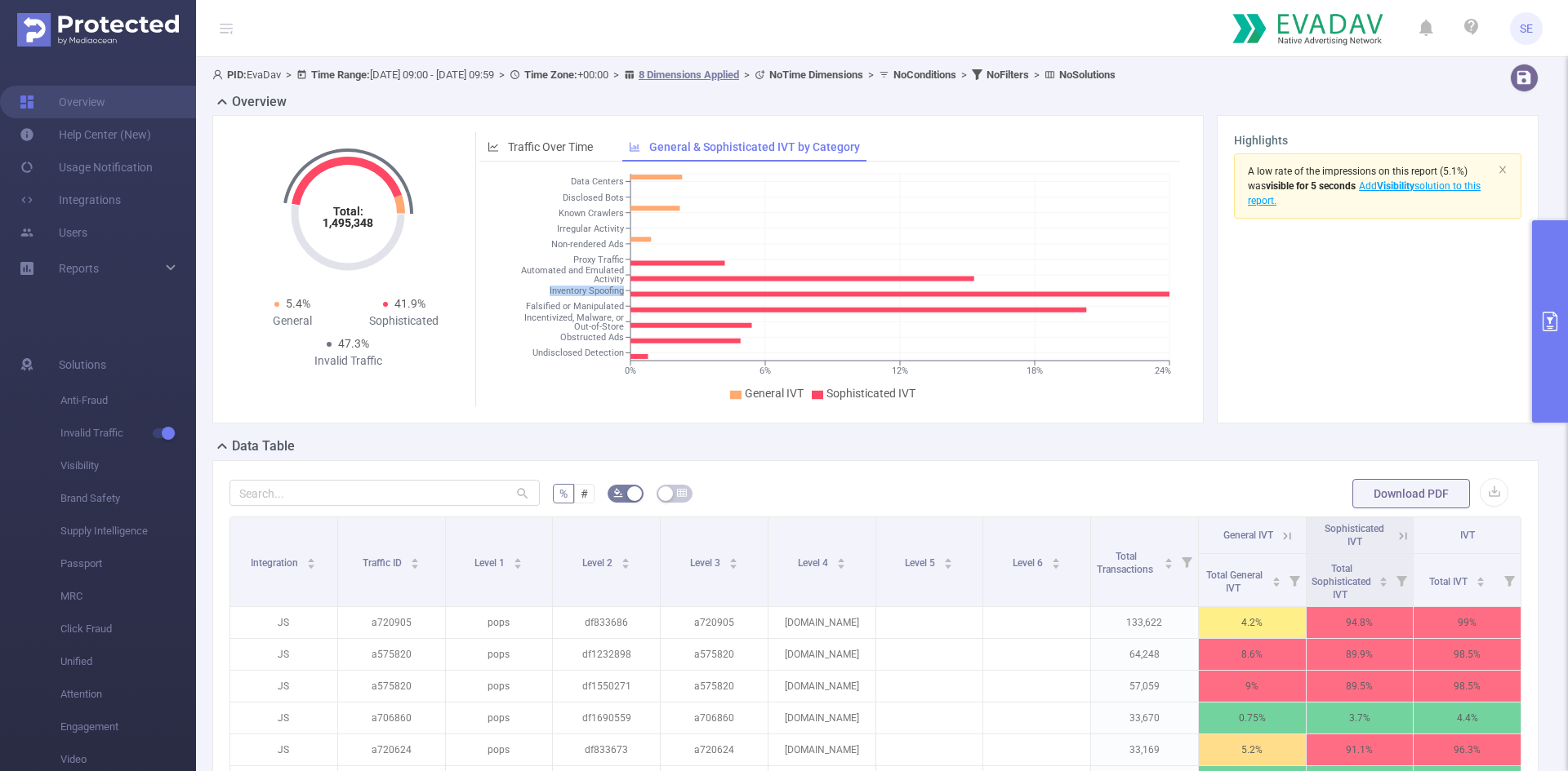
click at [600, 293] on tspan "Inventory Spoofing" at bounding box center [586, 291] width 74 height 10
drag, startPoint x: 600, startPoint y: 293, endPoint x: 571, endPoint y: 293, distance: 29.0
click at [571, 293] on tspan "Inventory Spoofing" at bounding box center [586, 291] width 74 height 10
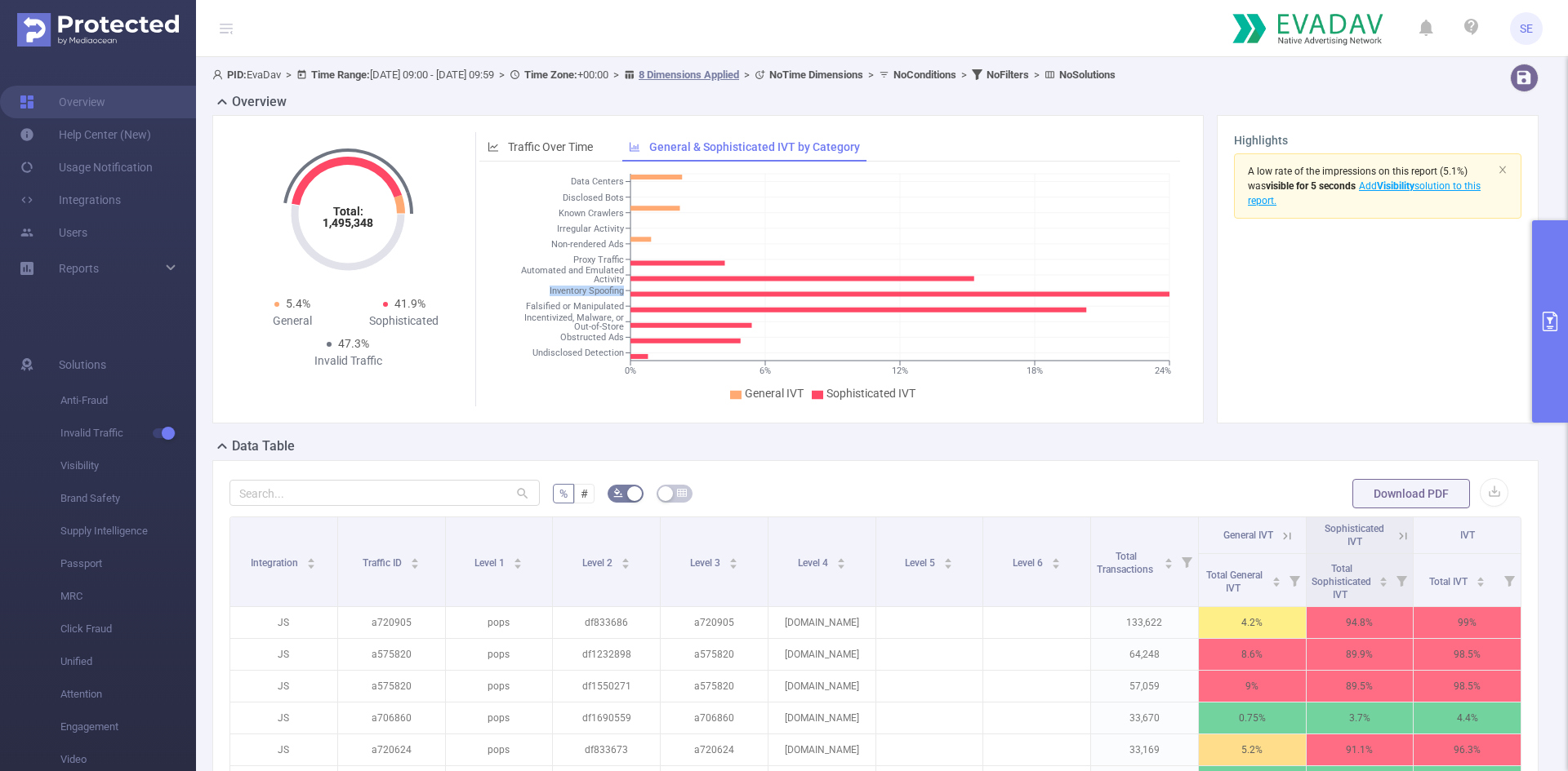
drag, startPoint x: 571, startPoint y: 293, endPoint x: 595, endPoint y: 292, distance: 24.0
click at [595, 292] on tspan "Inventory Spoofing" at bounding box center [586, 291] width 74 height 10
click at [619, 290] on tspan "Inventory Spoofing" at bounding box center [586, 291] width 74 height 10
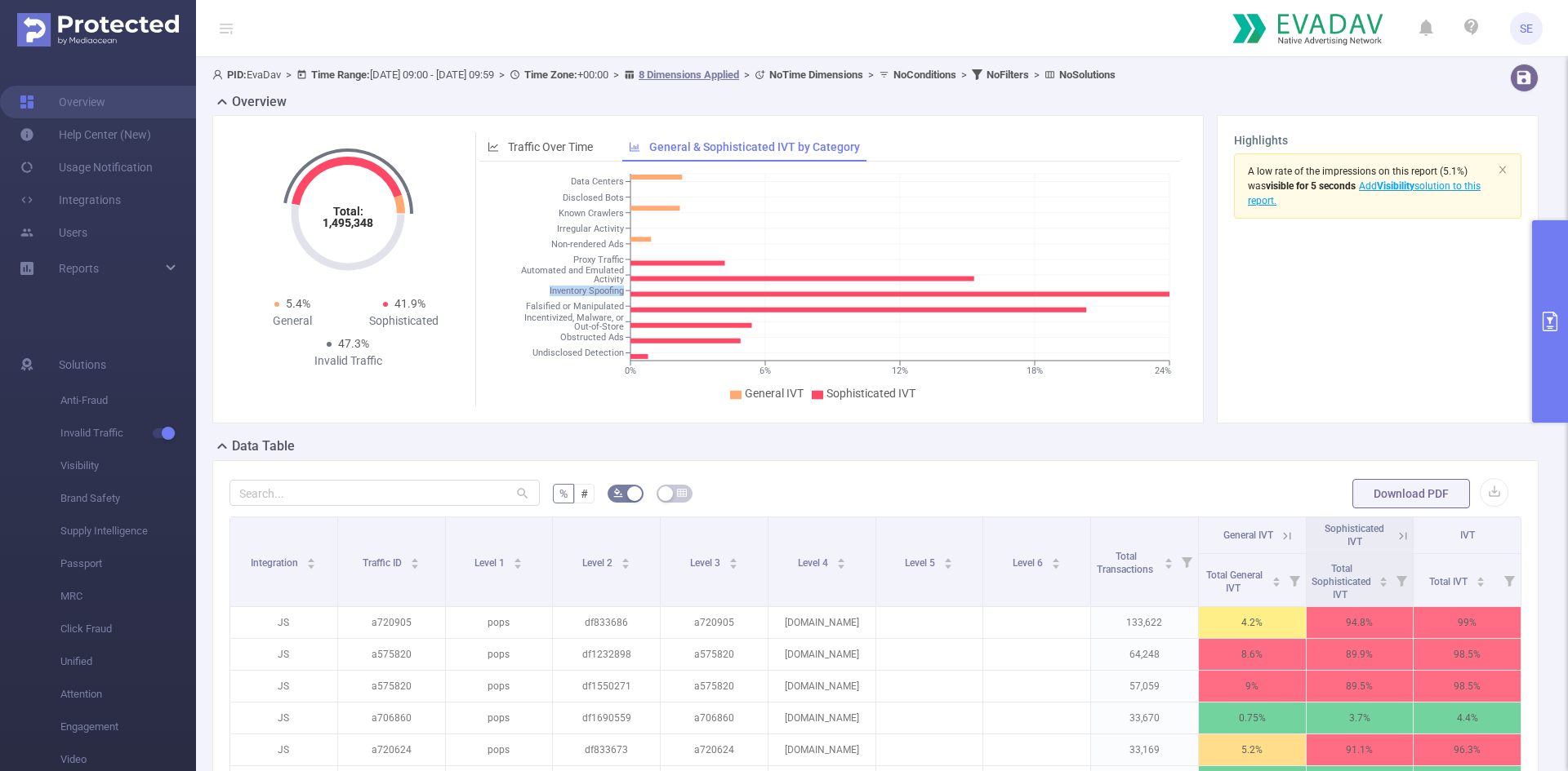
click at [619, 290] on tspan "Inventory Spoofing" at bounding box center [586, 291] width 74 height 10
click at [721, 304] on icon "0% 6% 12% 18% 24% Data Centers Disclosed Bots Known Crawlers Irregular Activity…" at bounding box center [827, 288] width 694 height 236
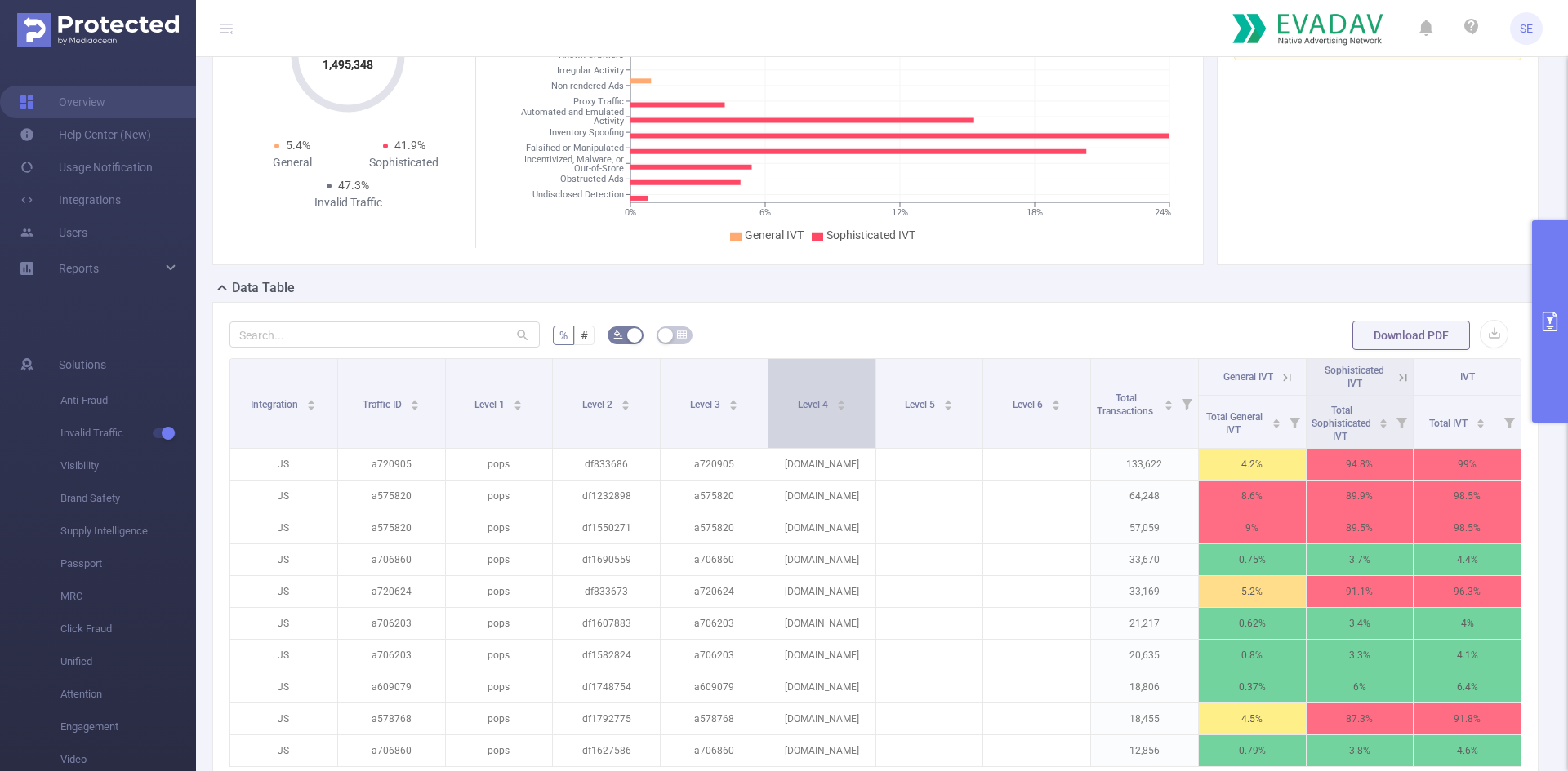
scroll to position [381, 0]
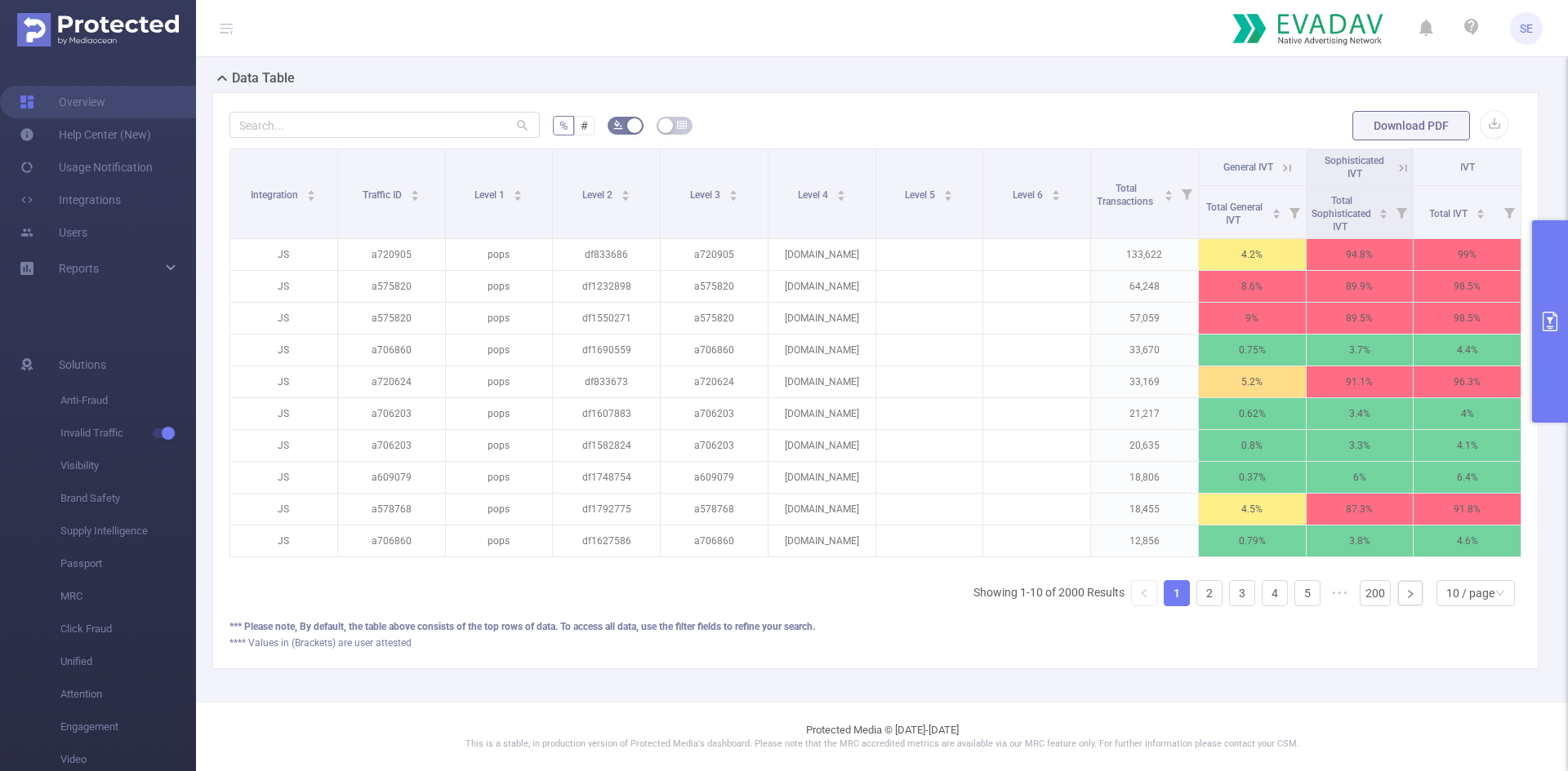
click at [568, 632] on div "*** Please note, By default, the table above consists of the top rows of data. …" at bounding box center [875, 627] width 1292 height 15
drag, startPoint x: 568, startPoint y: 632, endPoint x: 571, endPoint y: 647, distance: 15.3
click at [571, 647] on div "*** Please note, By default, the table above consists of the top rows of data. …" at bounding box center [875, 635] width 1292 height 31
click at [571, 647] on div "**** Values in (Brackets) are user attested" at bounding box center [875, 643] width 1292 height 15
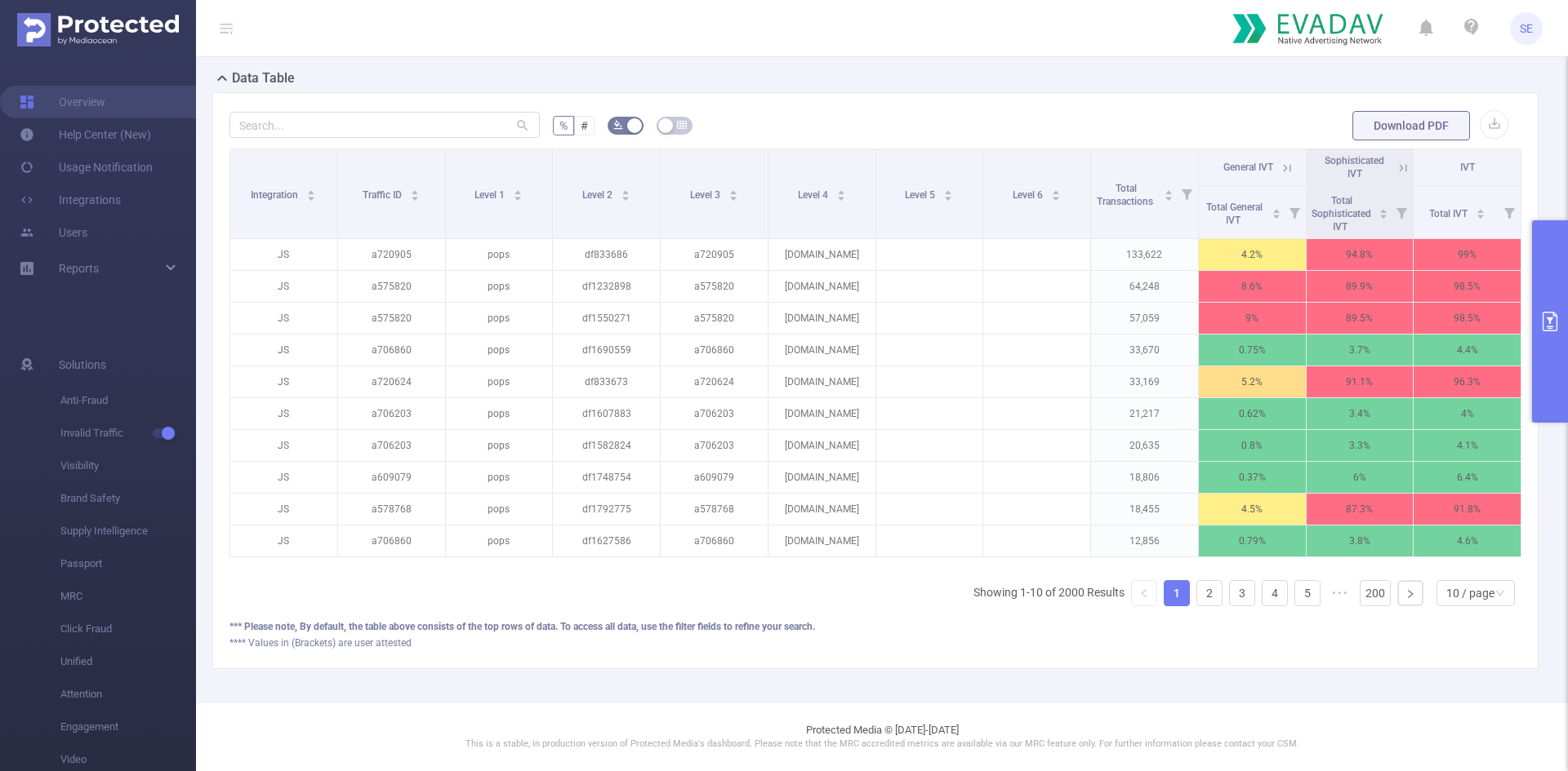
click at [571, 647] on div "**** Values in (Brackets) are user attested" at bounding box center [875, 643] width 1292 height 15
drag, startPoint x: 571, startPoint y: 647, endPoint x: 571, endPoint y: 634, distance: 13.0
click at [571, 634] on div "*** Please note, By default, the table above consists of the top rows of data. …" at bounding box center [875, 635] width 1292 height 31
click at [88, 431] on span "Invalid Traffic" at bounding box center [128, 433] width 135 height 33
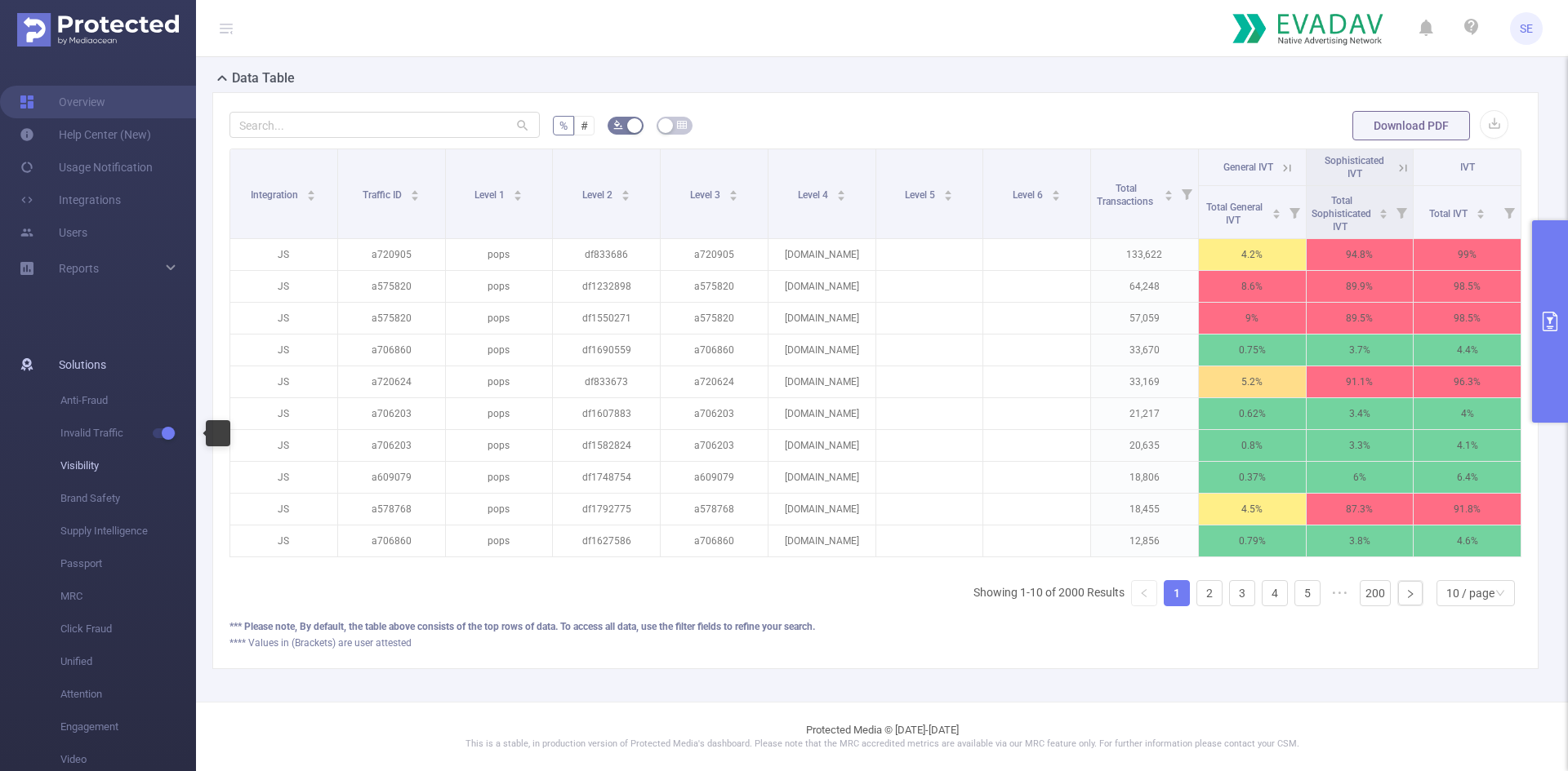
click at [84, 453] on span "Visibility" at bounding box center [128, 466] width 135 height 33
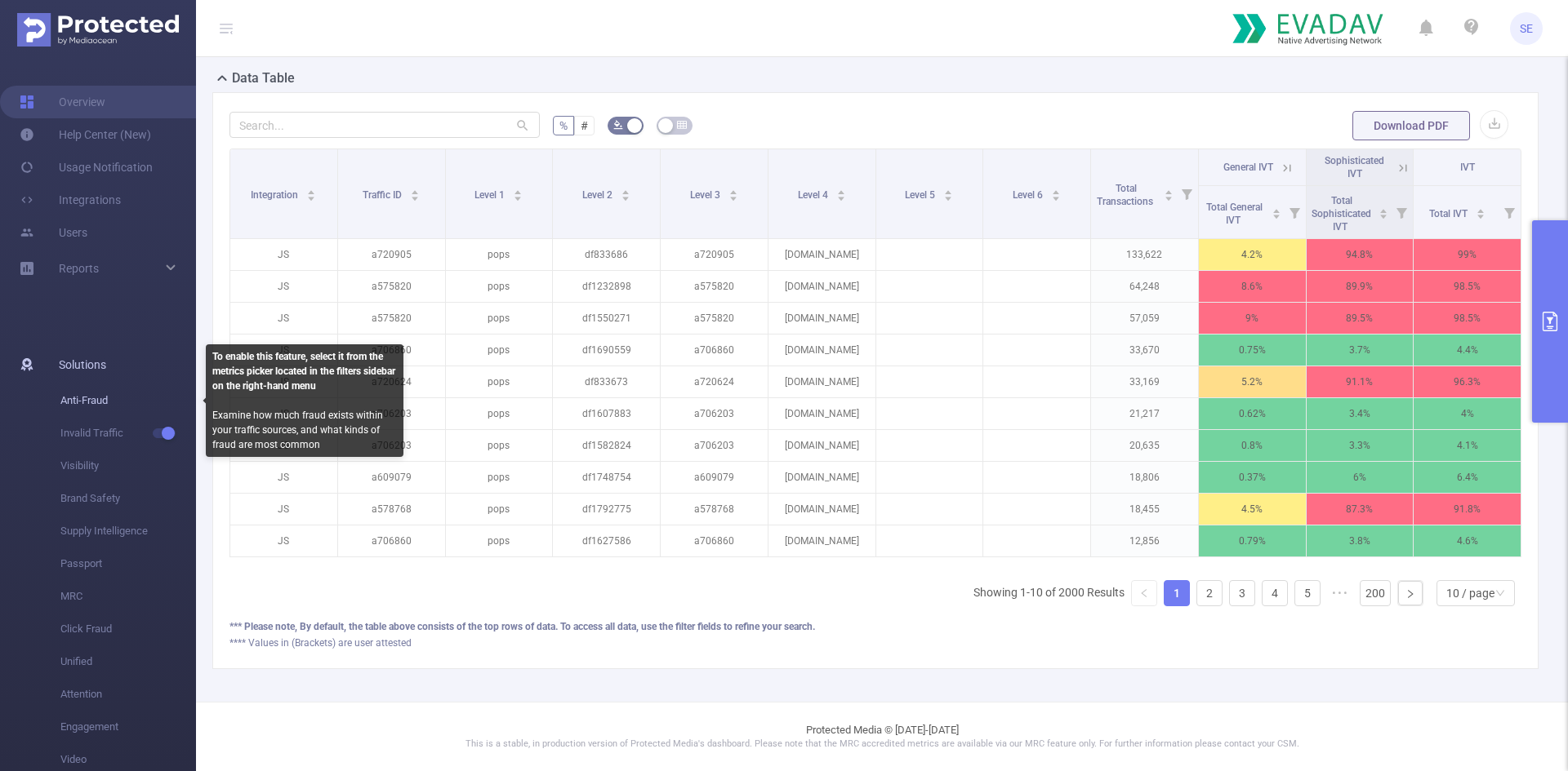
click at [80, 400] on span "Anti-Fraud" at bounding box center [128, 401] width 135 height 33
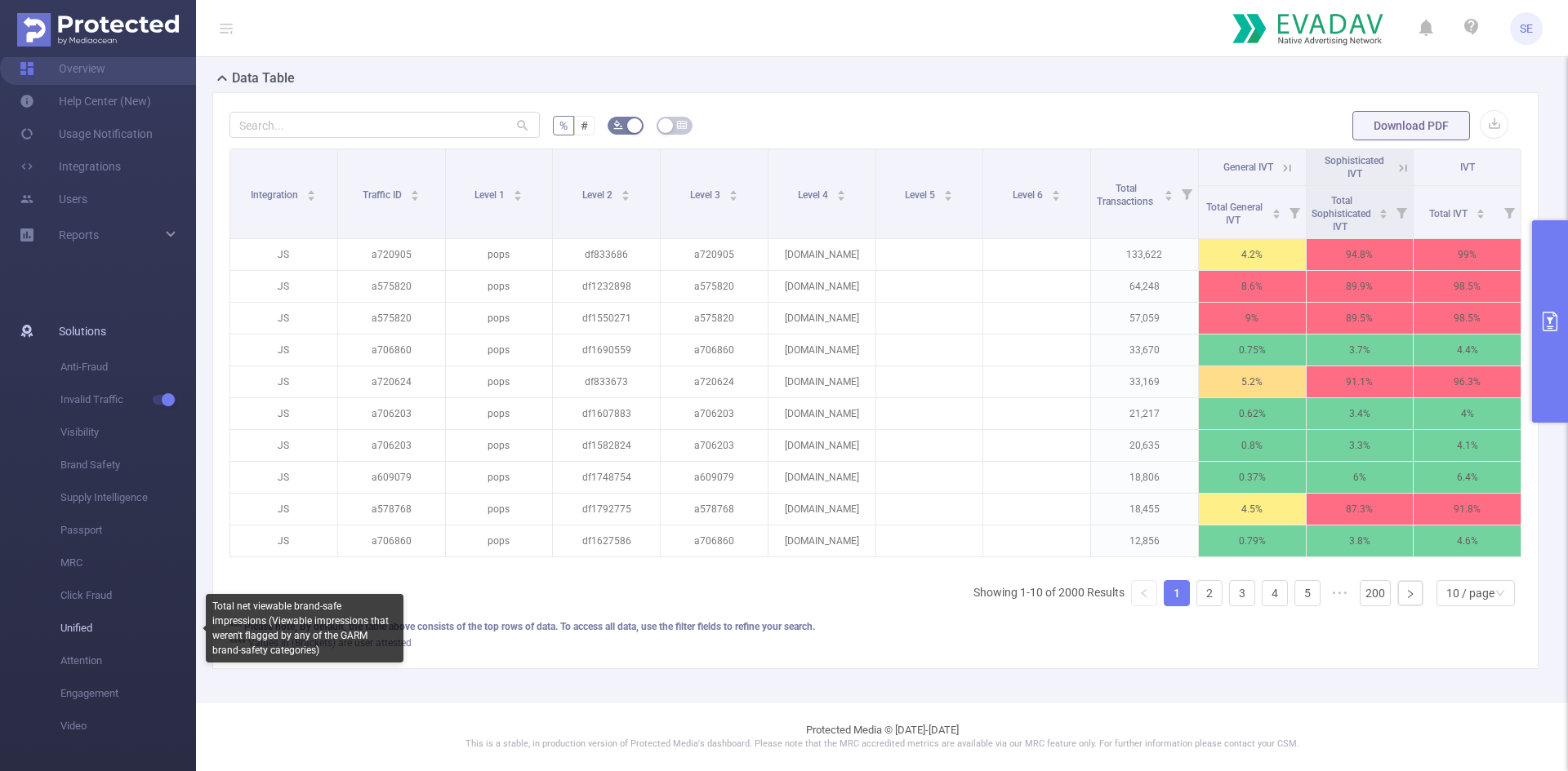
click at [91, 622] on span "Unified" at bounding box center [128, 628] width 135 height 33
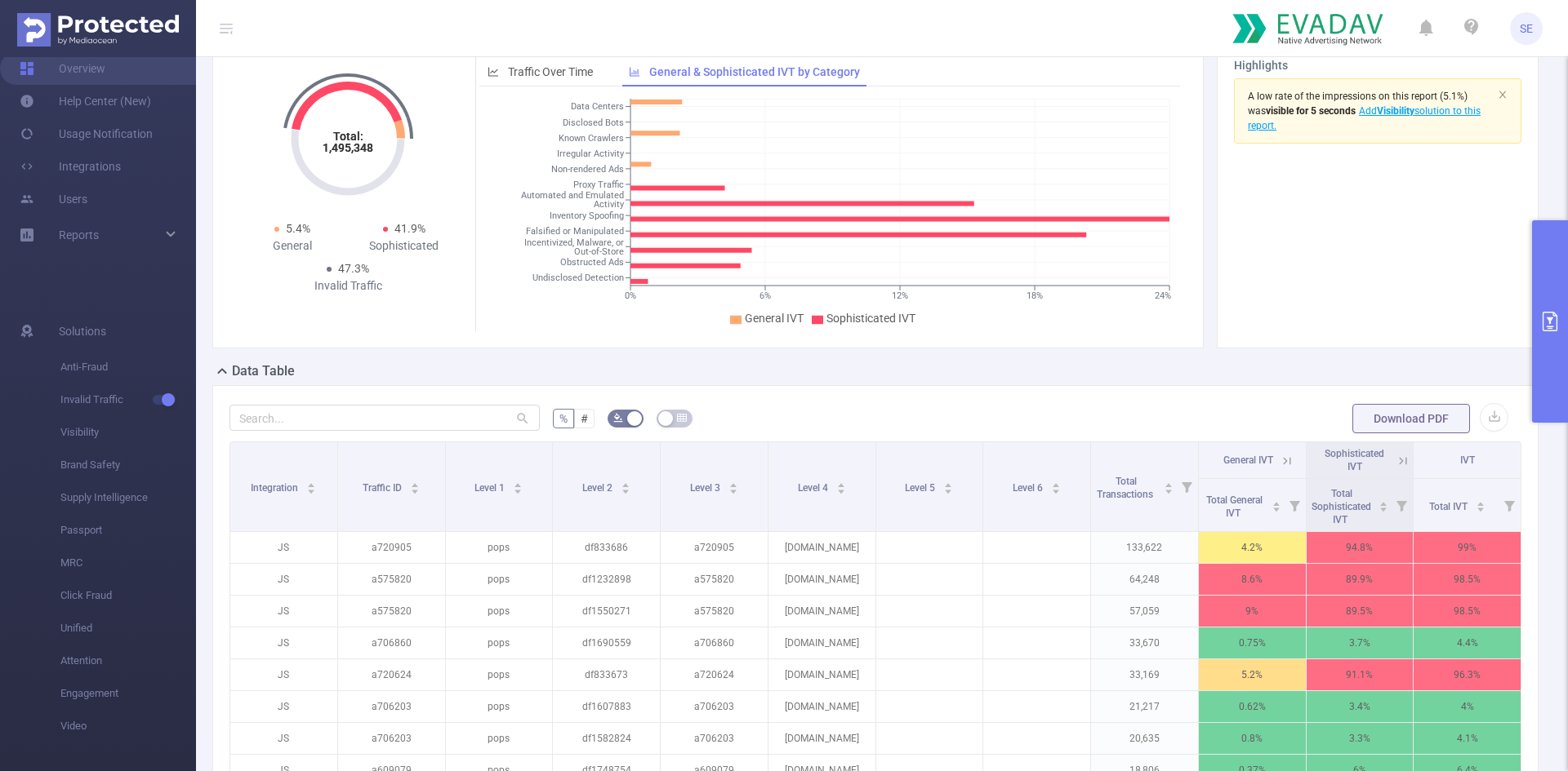
scroll to position [0, 0]
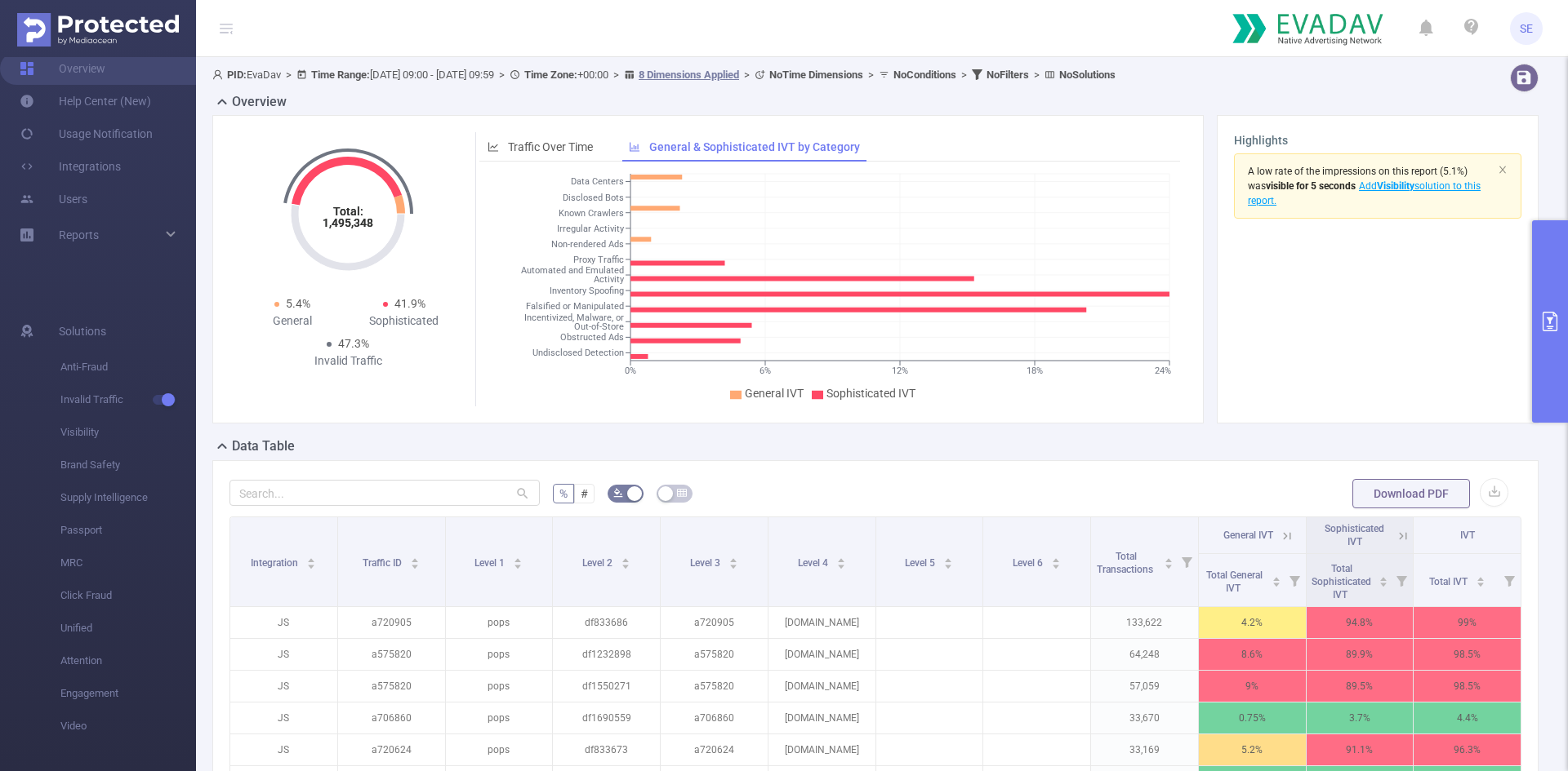
click at [503, 319] on icon "0% 6% 12% 18% 24% Data Centers Disclosed Bots Known Crawlers Irregular Activity…" at bounding box center [827, 288] width 694 height 236
click at [1335, 184] on b "visible for 5 seconds" at bounding box center [1311, 186] width 90 height 11
click at [1331, 189] on b "visible for 5 seconds" at bounding box center [1311, 186] width 90 height 11
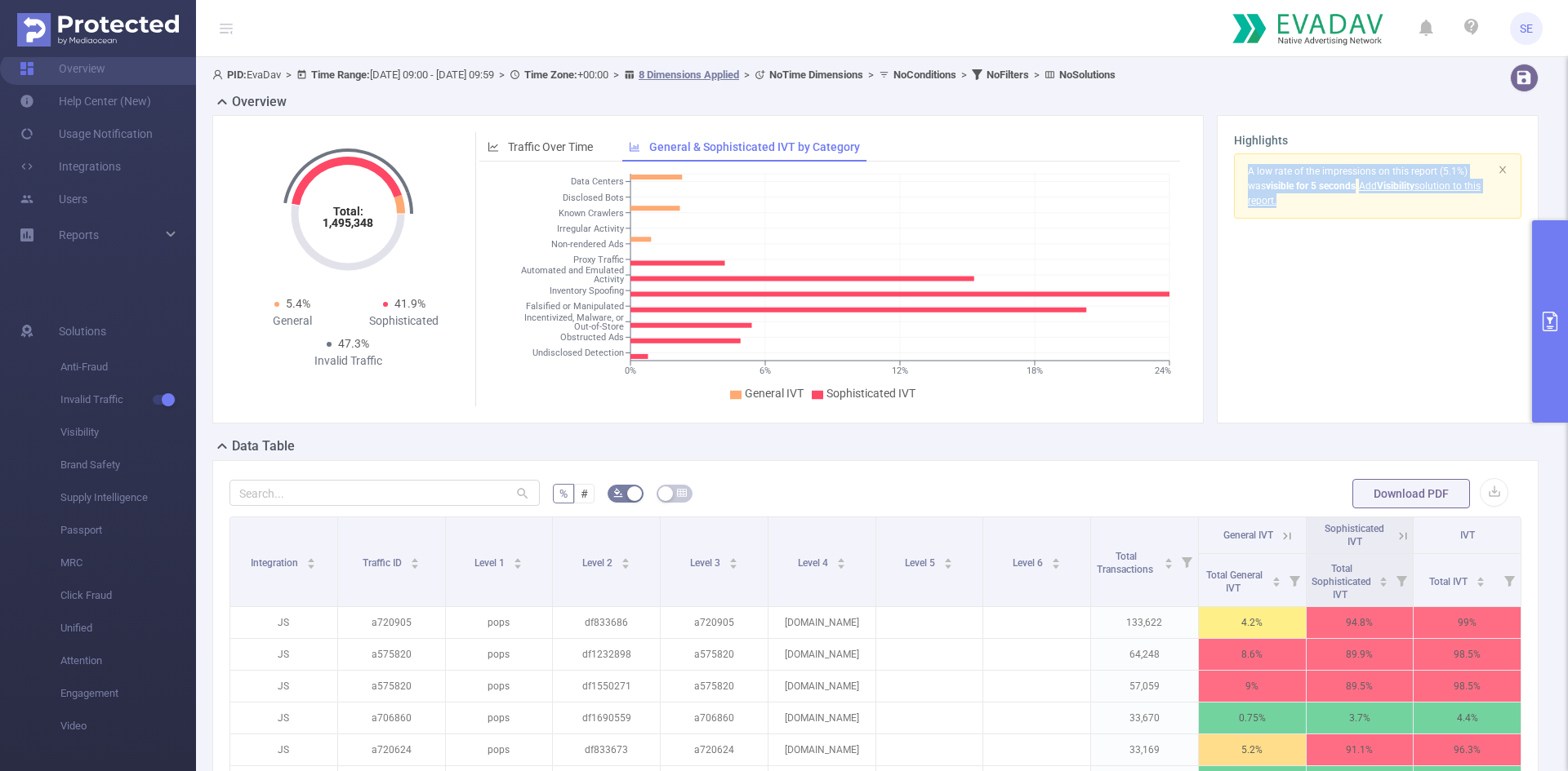
click at [1331, 189] on b "visible for 5 seconds" at bounding box center [1311, 186] width 90 height 11
click at [1332, 188] on b "visible for 5 seconds" at bounding box center [1311, 186] width 90 height 11
